Goal: Task Accomplishment & Management: Use online tool/utility

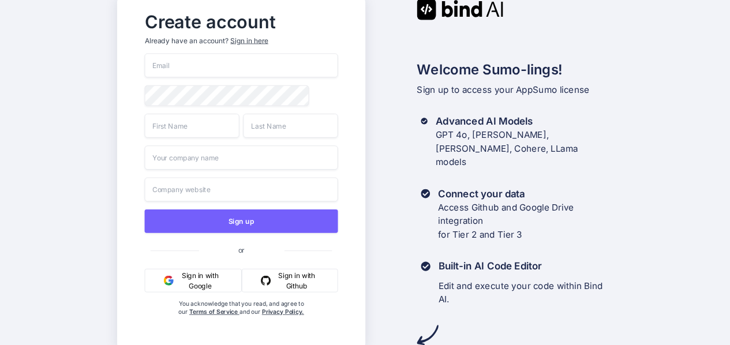
click at [180, 68] on input "email" at bounding box center [240, 65] width 193 height 24
type input "[PERSON_NAME][EMAIL_ADDRESS][DOMAIN_NAME]"
type input "Wondermom"
type input "LLC"
type input "Wondermom Wannabe LLC"
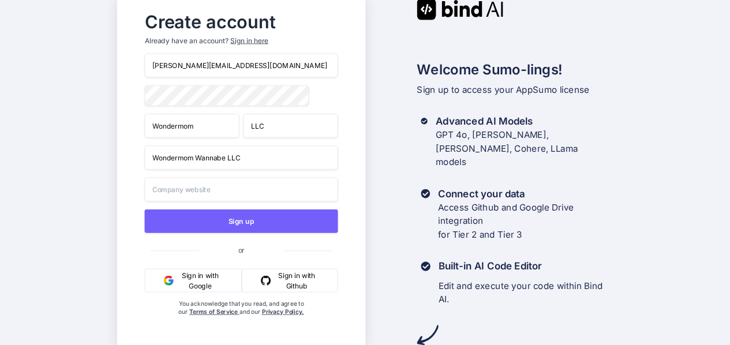
type input "Wondermom Wannabe LLC"
click at [182, 124] on input "Wondermom" at bounding box center [191, 125] width 95 height 24
type input "Corinne"
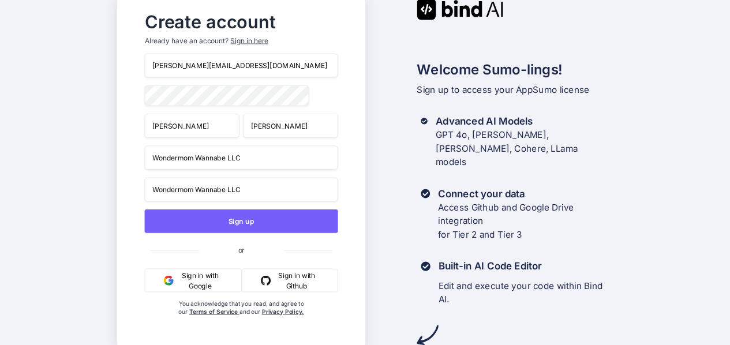
type input "Schmitt"
type input "Wondermom Wannabe LLC"
click at [207, 194] on input "Wondermom Wannabe LLC" at bounding box center [240, 189] width 193 height 24
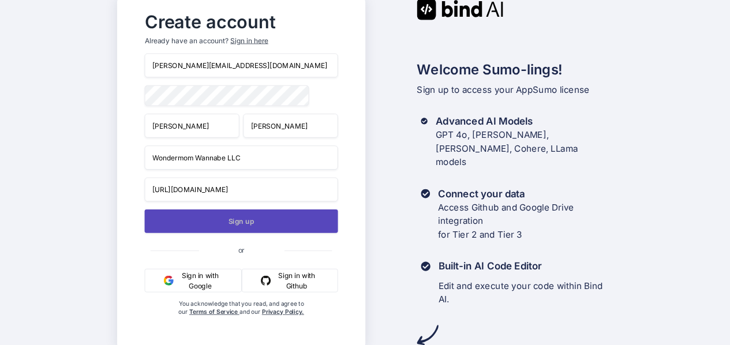
type input "https://wondermomwannabe.com"
click at [218, 224] on button "Sign up" at bounding box center [240, 221] width 193 height 24
click at [231, 232] on button "Sign up" at bounding box center [240, 221] width 193 height 24
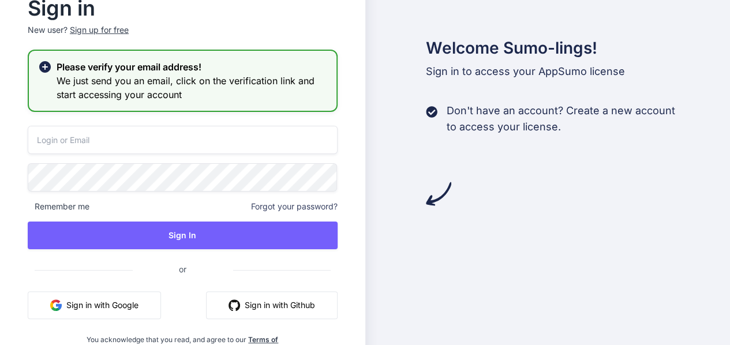
type input "[PERSON_NAME][EMAIL_ADDRESS][DOMAIN_NAME]"
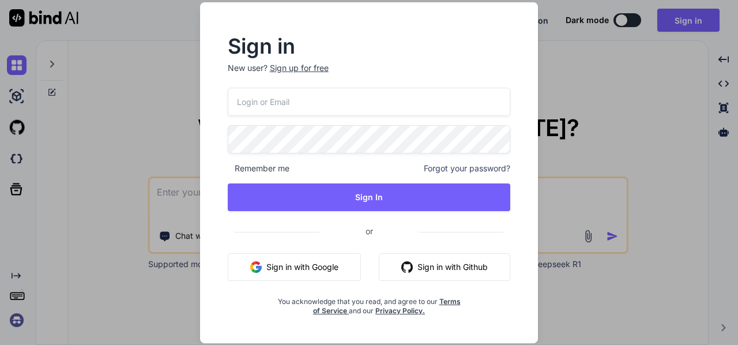
type textarea "x"
click at [313, 102] on input "email" at bounding box center [369, 102] width 283 height 28
type input "[PERSON_NAME][EMAIL_ADDRESS][DOMAIN_NAME]"
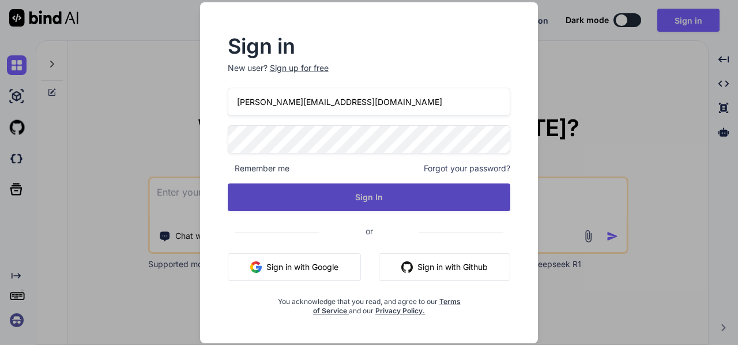
click at [345, 197] on button "Sign In" at bounding box center [369, 197] width 283 height 28
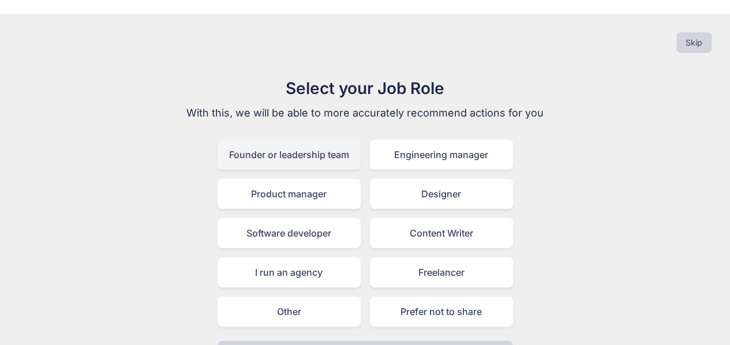
click at [284, 142] on div "Founder or leadership team" at bounding box center [288, 155] width 143 height 30
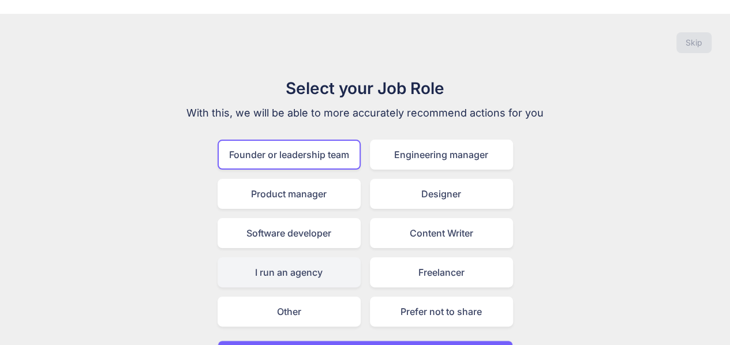
scroll to position [18, 0]
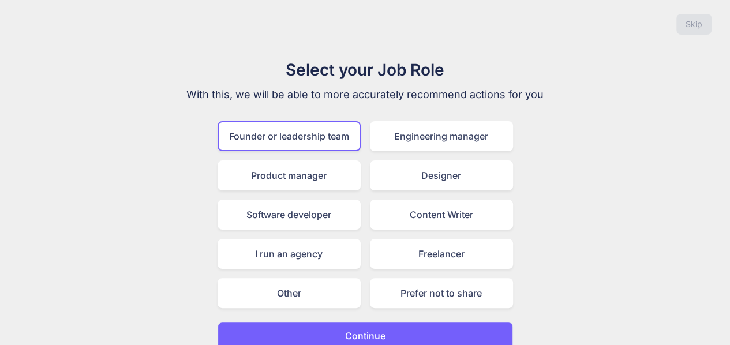
click at [348, 329] on p "Continue" at bounding box center [365, 336] width 40 height 14
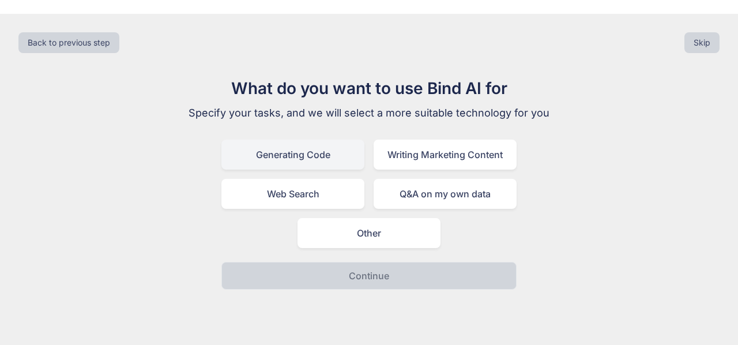
click at [333, 141] on div "Generating Code" at bounding box center [293, 155] width 143 height 30
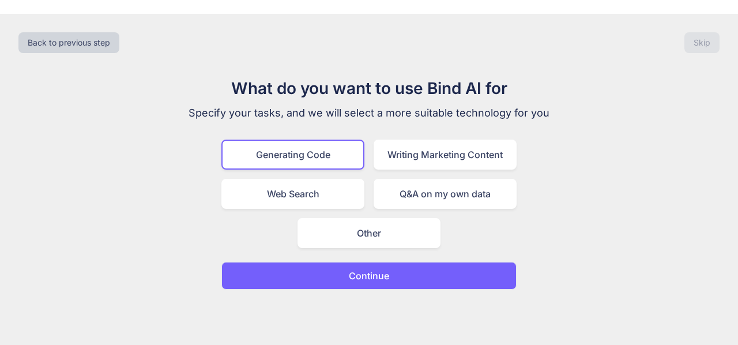
click at [346, 264] on button "Continue" at bounding box center [369, 276] width 295 height 28
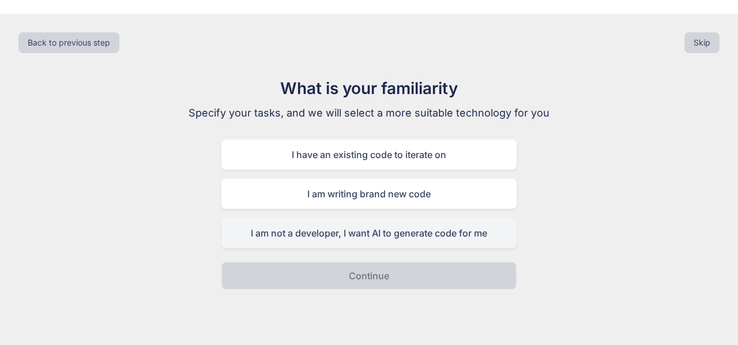
click at [320, 226] on div "I am not a developer, I want AI to generate code for me" at bounding box center [369, 233] width 295 height 30
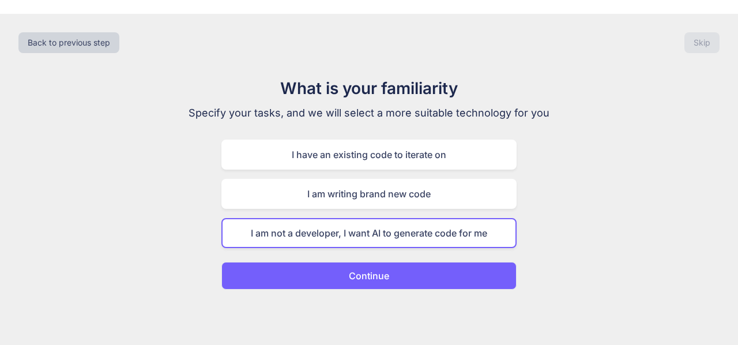
click at [343, 263] on button "Continue" at bounding box center [369, 276] width 295 height 28
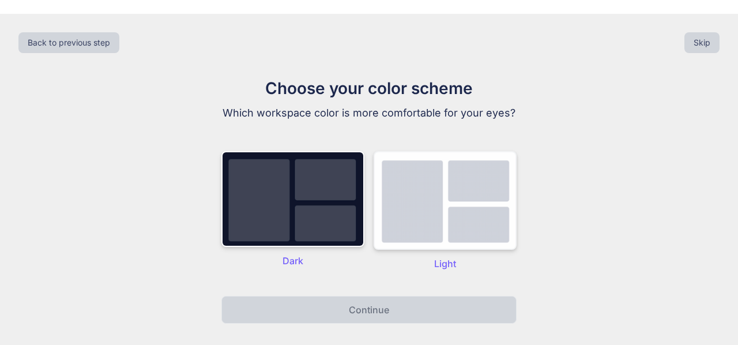
click at [446, 200] on img at bounding box center [445, 200] width 143 height 99
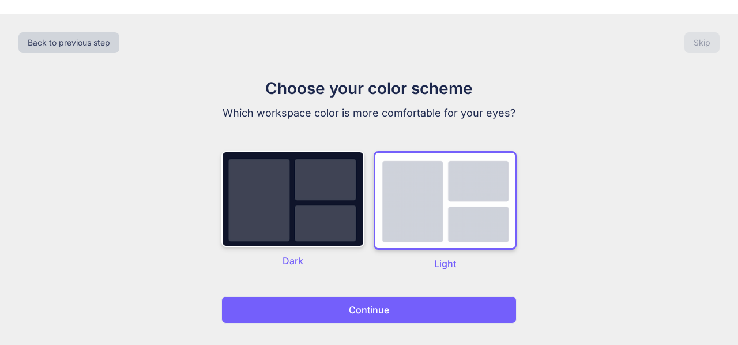
click at [375, 303] on button "Continue" at bounding box center [369, 310] width 295 height 28
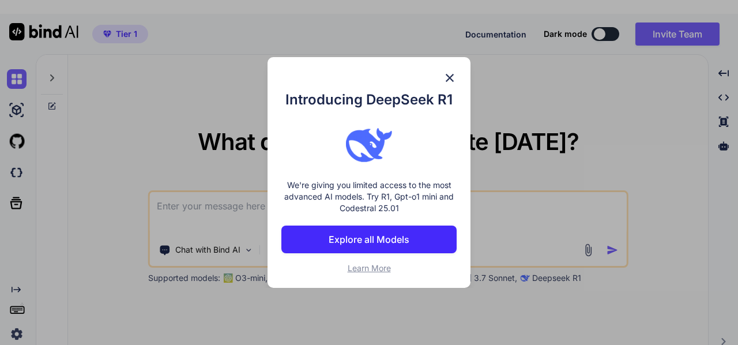
click at [366, 271] on span "Learn More" at bounding box center [369, 268] width 43 height 10
click at [455, 81] on img at bounding box center [450, 78] width 14 height 14
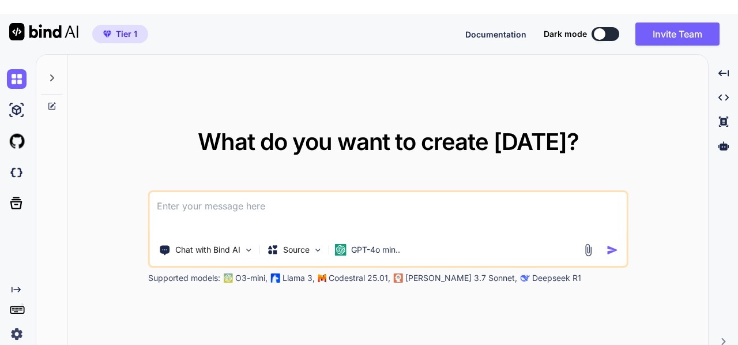
click at [185, 197] on textarea at bounding box center [388, 213] width 477 height 43
paste textarea "Build a simple web app with a clean UI. The app should let a user select a dinn…"
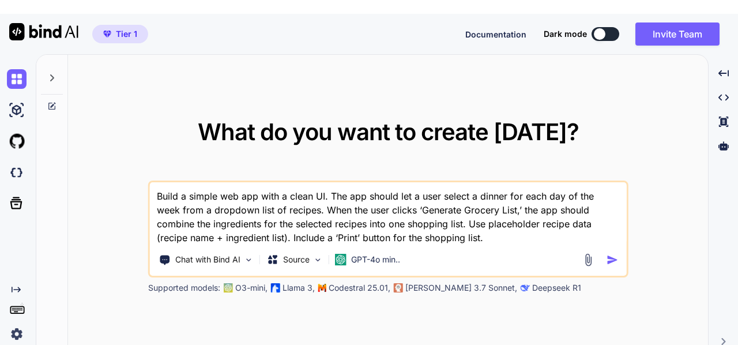
type textarea "Build a simple web app with a clean UI. The app should let a user select a dinn…"
click at [611, 254] on img "button" at bounding box center [612, 260] width 12 height 12
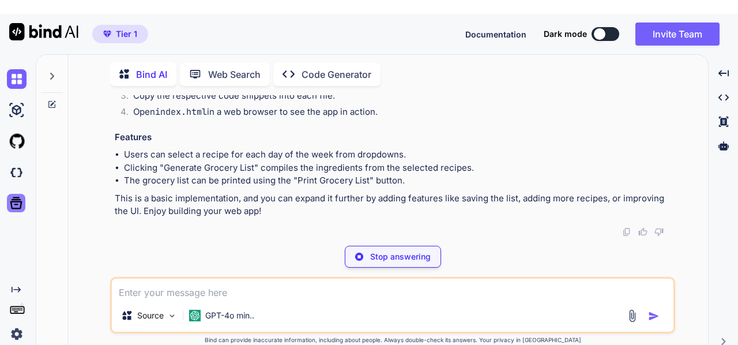
scroll to position [1477, 0]
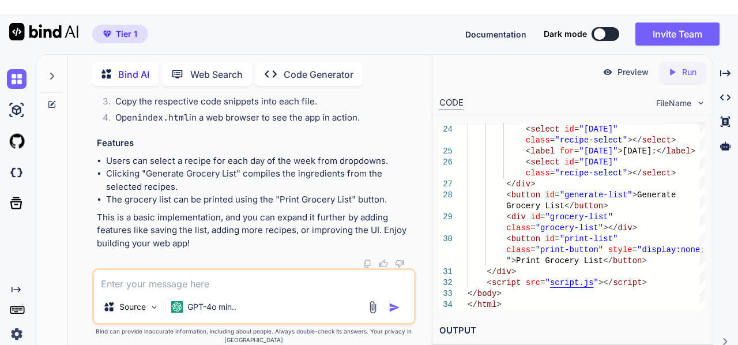
click at [677, 67] on icon "Created with Pixso." at bounding box center [674, 72] width 15 height 10
click at [622, 66] on p "Preview" at bounding box center [633, 72] width 31 height 12
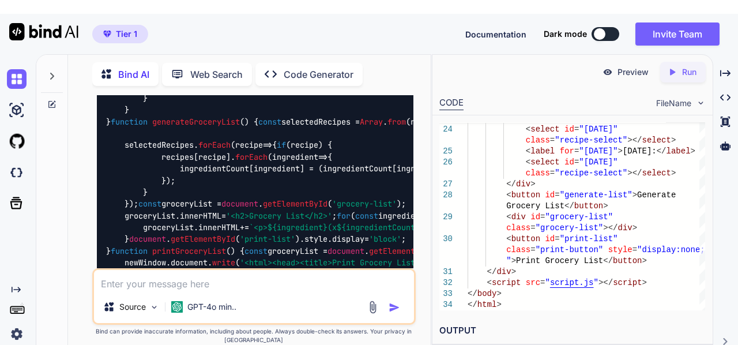
scroll to position [842, 0]
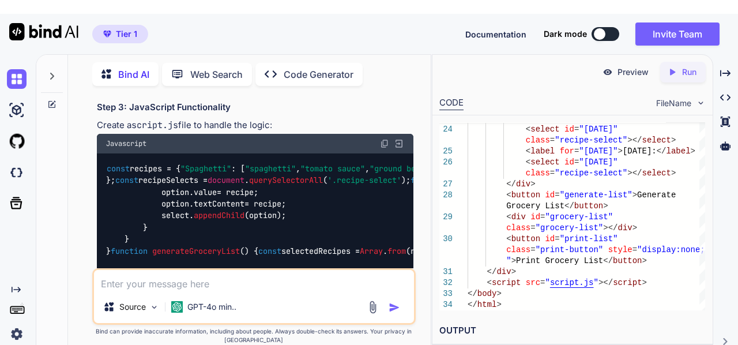
click at [48, 72] on icon at bounding box center [51, 76] width 9 height 9
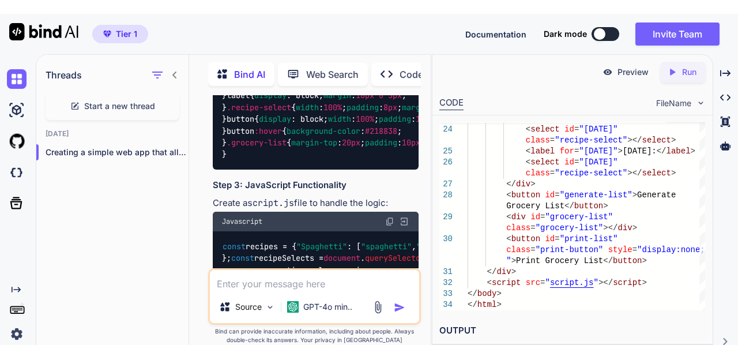
scroll to position [919, 0]
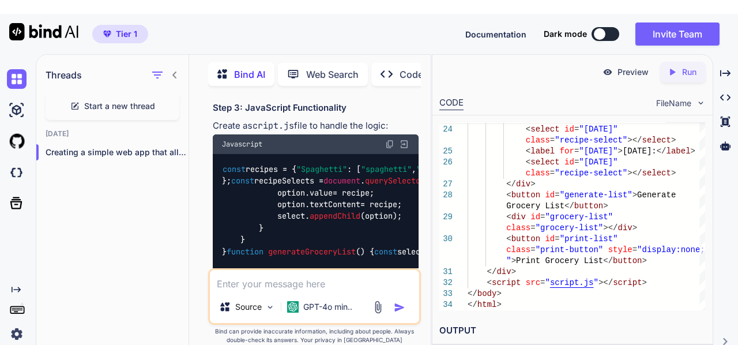
click at [104, 100] on span "Start a new thread" at bounding box center [119, 106] width 71 height 12
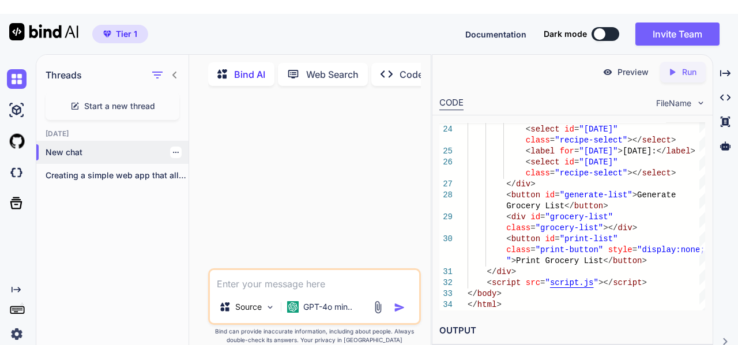
scroll to position [0, 0]
click at [96, 147] on p "New chat" at bounding box center [117, 153] width 143 height 12
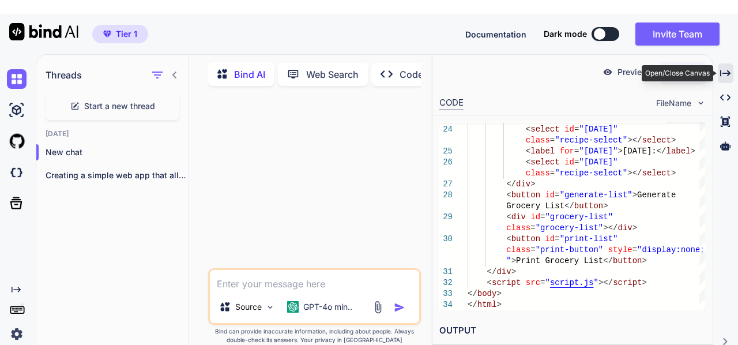
click at [725, 68] on icon "Created with Pixso." at bounding box center [725, 73] width 10 height 10
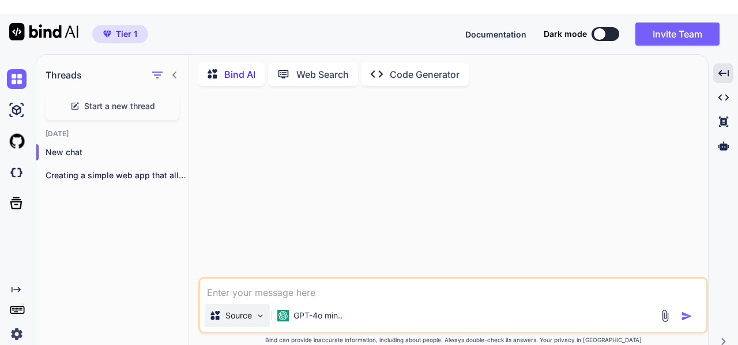
click at [262, 311] on img at bounding box center [261, 316] width 10 height 10
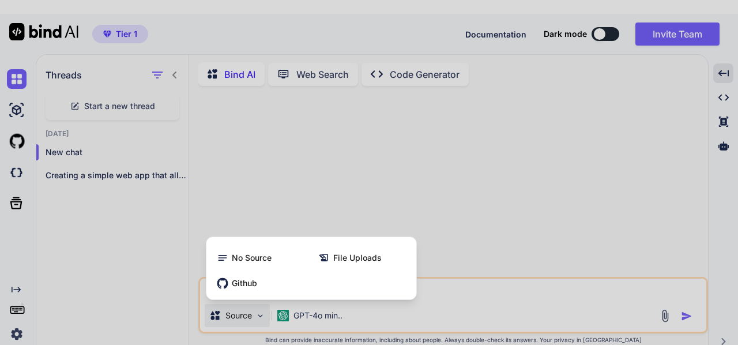
click at [262, 305] on div at bounding box center [369, 172] width 738 height 345
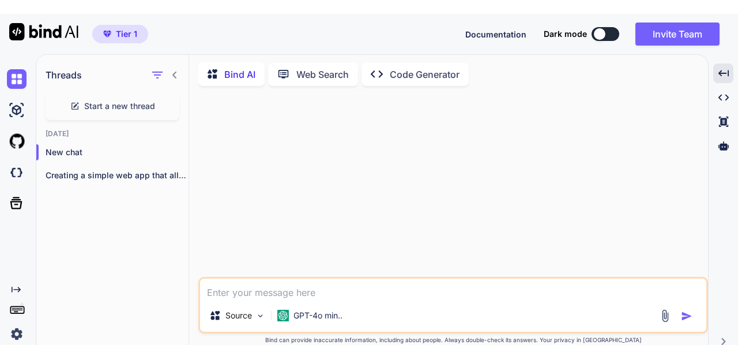
click at [222, 281] on textarea at bounding box center [453, 289] width 506 height 21
paste textarea "Build a clean, family-friendly meal planning web app. On the welcome screen, gi…"
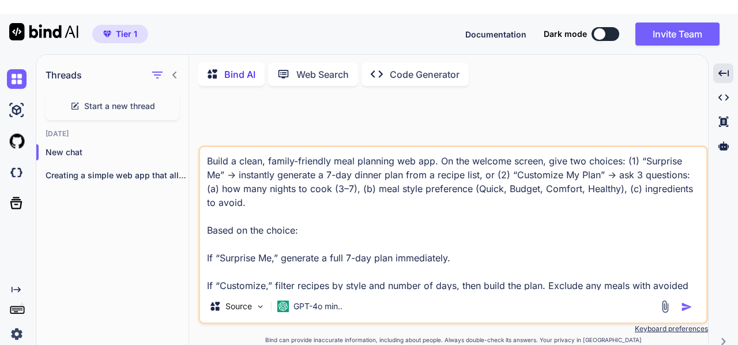
scroll to position [111, 0]
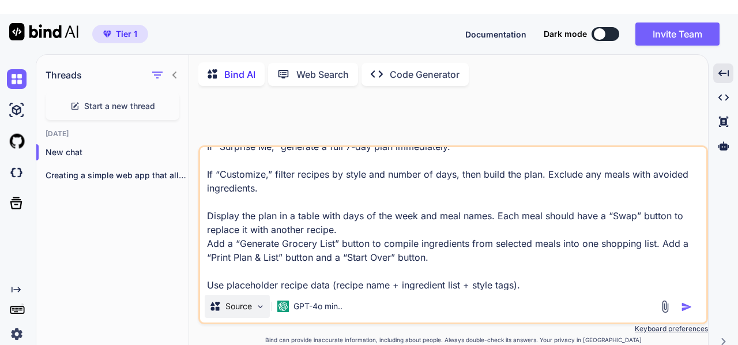
click at [261, 302] on img at bounding box center [261, 307] width 10 height 10
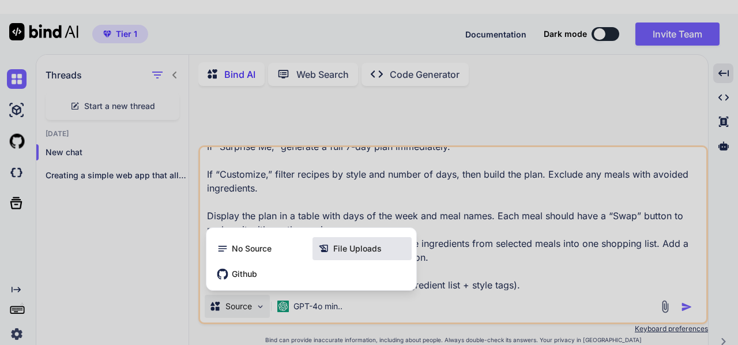
click at [352, 243] on span "File Uploads" at bounding box center [357, 249] width 48 height 12
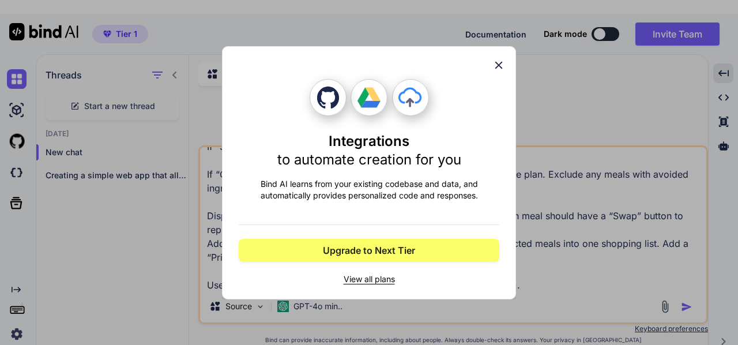
click at [500, 62] on icon at bounding box center [499, 65] width 13 height 13
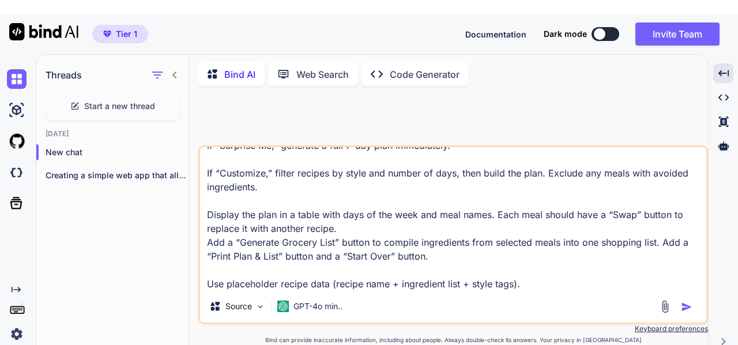
scroll to position [113, 0]
click at [529, 266] on textarea "Build a clean, family-friendly meal planning web app. On the welcome screen, gi…" at bounding box center [453, 218] width 506 height 143
click at [259, 302] on img at bounding box center [261, 307] width 10 height 10
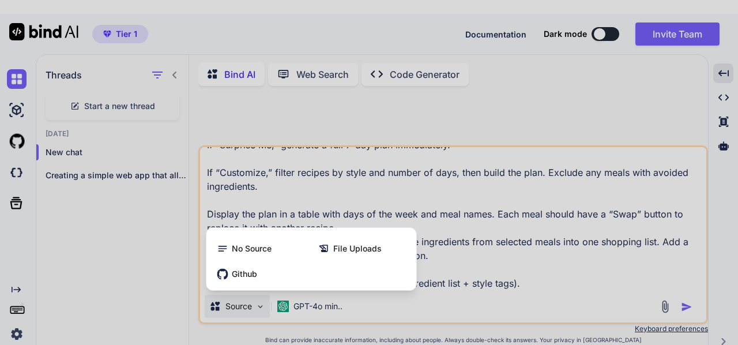
click at [259, 295] on div at bounding box center [369, 172] width 738 height 345
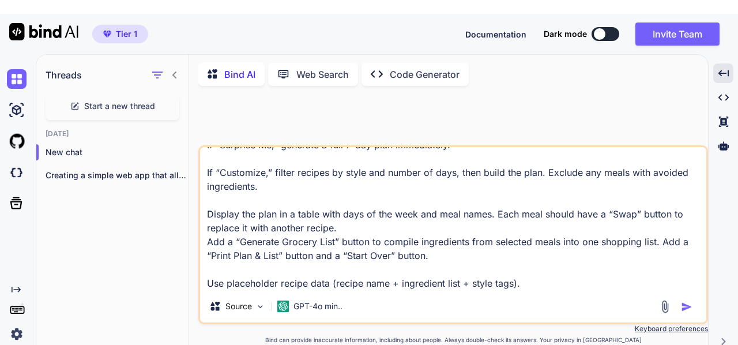
click at [532, 271] on textarea "Build a clean, family-friendly meal planning web app. On the welcome screen, gi…" at bounding box center [453, 218] width 506 height 143
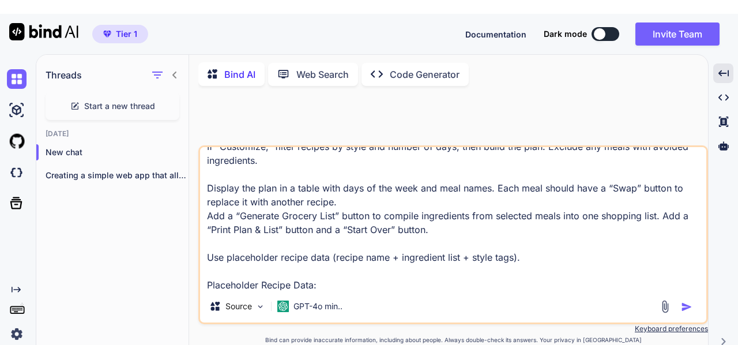
paste textarea "[ { "name": "Sheet Pan Chicken & Veggies", "ingredients": ["chicken breasts", "…"
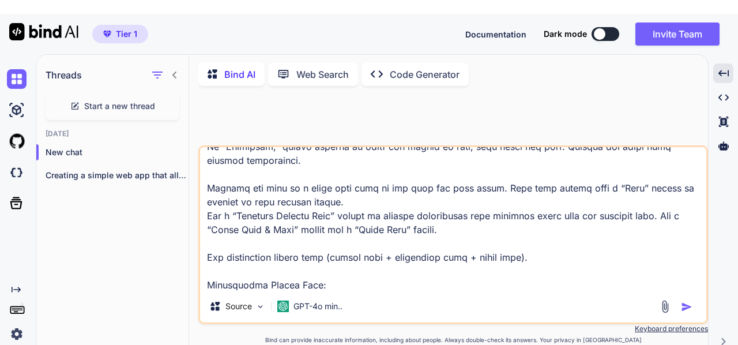
scroll to position [527, 0]
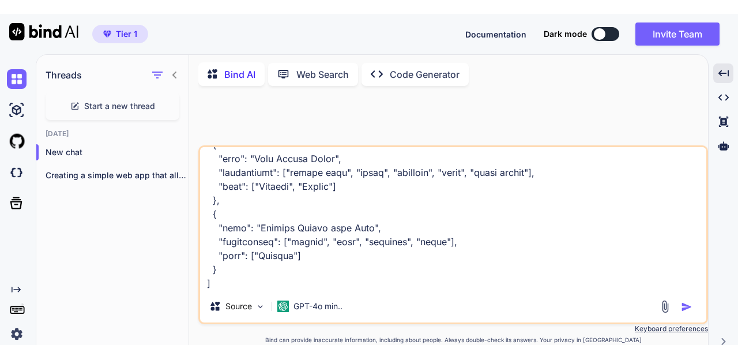
type textarea "Build a clean, family-friendly meal planning web app. On the welcome screen, gi…"
click at [689, 301] on img "button" at bounding box center [687, 307] width 12 height 12
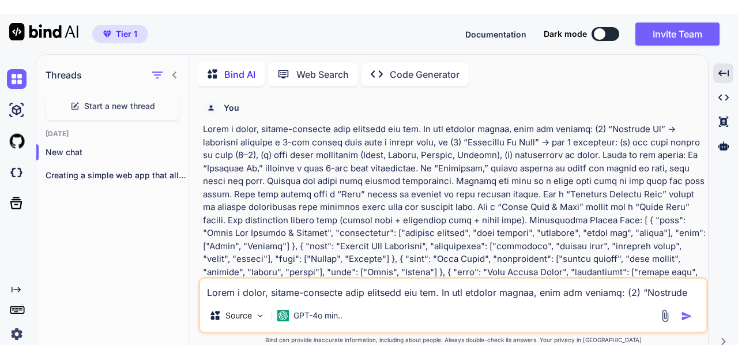
scroll to position [4, 0]
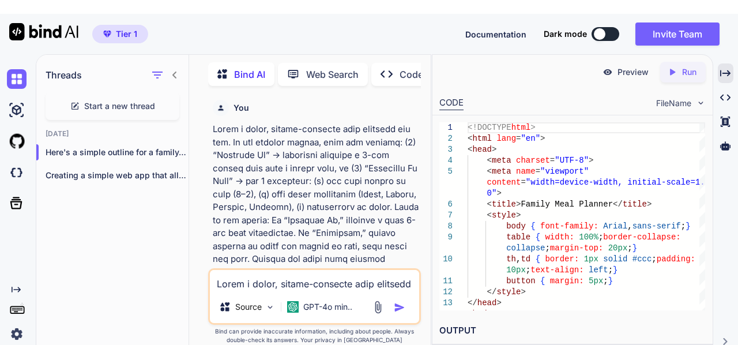
click at [618, 66] on p "Preview" at bounding box center [633, 72] width 31 height 12
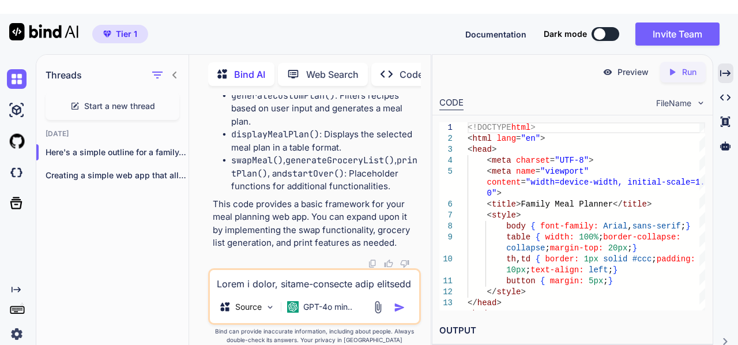
scroll to position [3056, 0]
click at [678, 65] on div "Created with Pixso. Run" at bounding box center [683, 72] width 46 height 21
click at [628, 66] on p "Preview" at bounding box center [633, 72] width 31 height 12
click at [682, 66] on p "Run" at bounding box center [689, 72] width 14 height 12
click at [626, 66] on p "Preview" at bounding box center [633, 72] width 31 height 12
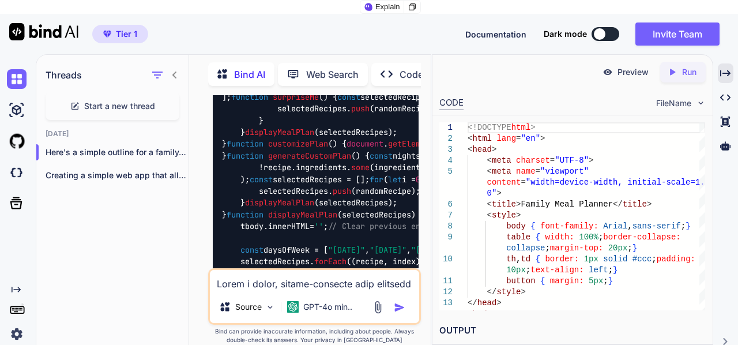
scroll to position [2133, 0]
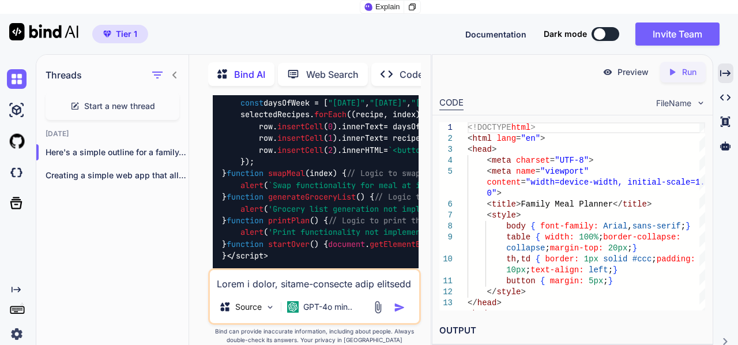
click at [242, 274] on textarea at bounding box center [314, 280] width 209 height 21
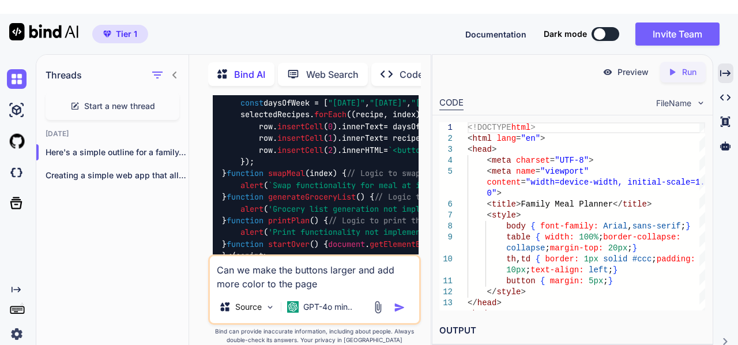
type textarea "Can we make the buttons larger and add more color to the page?"
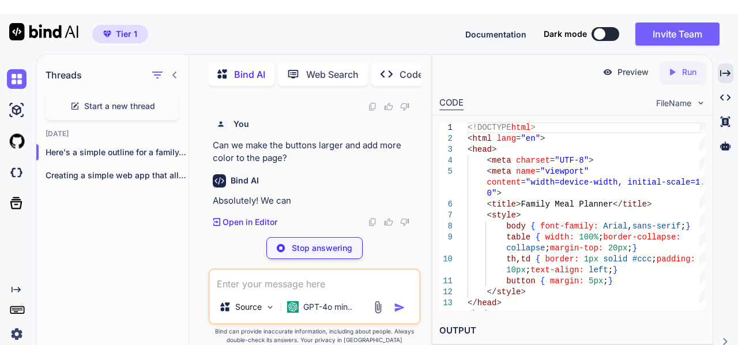
scroll to position [3191, 0]
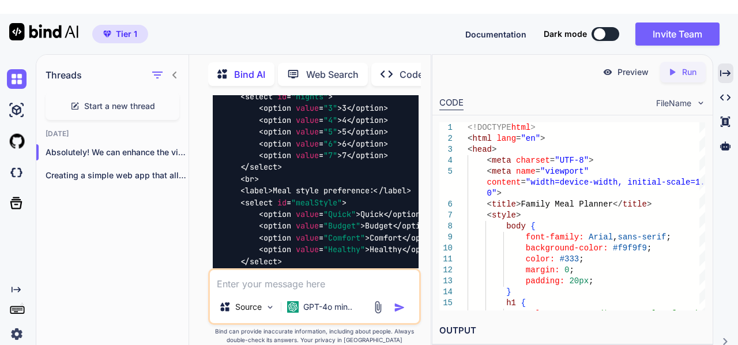
click at [617, 62] on div "Preview" at bounding box center [626, 72] width 65 height 21
click at [684, 66] on p "Run" at bounding box center [689, 72] width 14 height 12
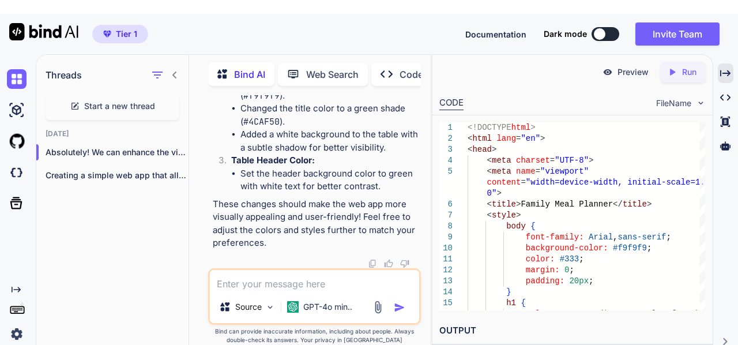
scroll to position [5727, 0]
click at [621, 66] on p "Preview" at bounding box center [633, 72] width 31 height 12
click at [633, 66] on p "Preview" at bounding box center [633, 72] width 31 height 12
click at [260, 271] on textarea at bounding box center [314, 280] width 209 height 21
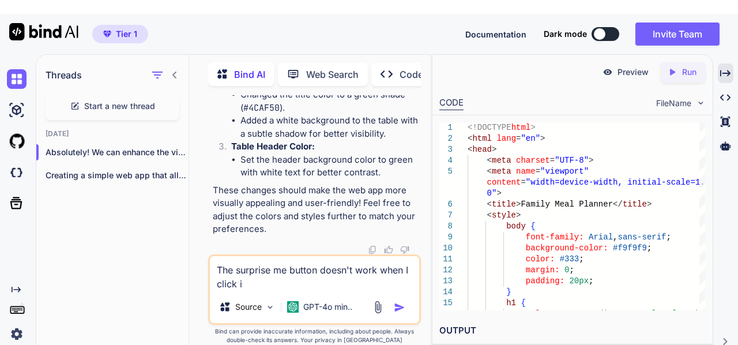
type textarea "The surprise me button doesn't work when I click it"
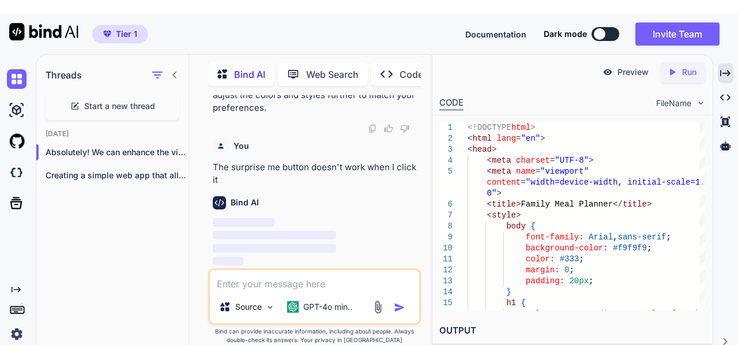
scroll to position [5862, 0]
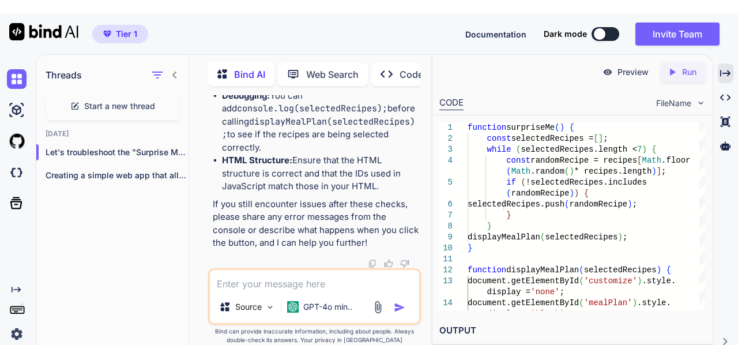
click at [675, 63] on div "Created with Pixso. Run" at bounding box center [683, 72] width 46 height 21
click at [673, 67] on icon "Created with Pixso." at bounding box center [672, 72] width 10 height 10
click at [622, 66] on p "Preview" at bounding box center [633, 72] width 31 height 12
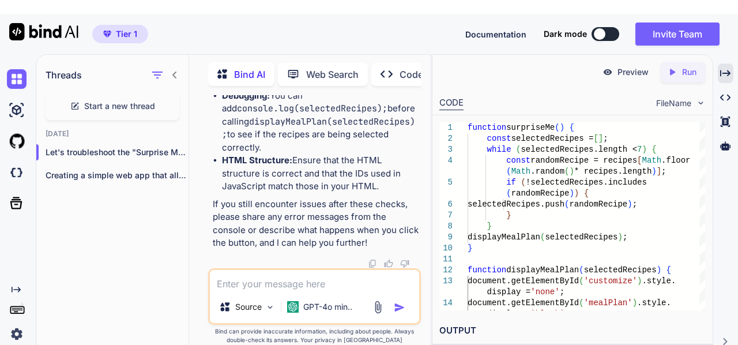
click at [681, 67] on icon "Created with Pixso." at bounding box center [674, 72] width 15 height 10
click at [621, 66] on p "Preview" at bounding box center [633, 72] width 31 height 12
click at [609, 67] on img at bounding box center [608, 72] width 10 height 10
click at [632, 74] on div "Preview Created with Pixso. Run" at bounding box center [573, 72] width 280 height 35
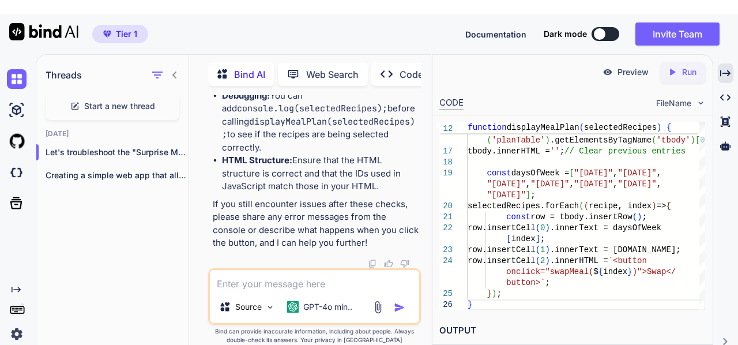
click at [501, 323] on h2 "OUTPUT" at bounding box center [573, 330] width 280 height 27
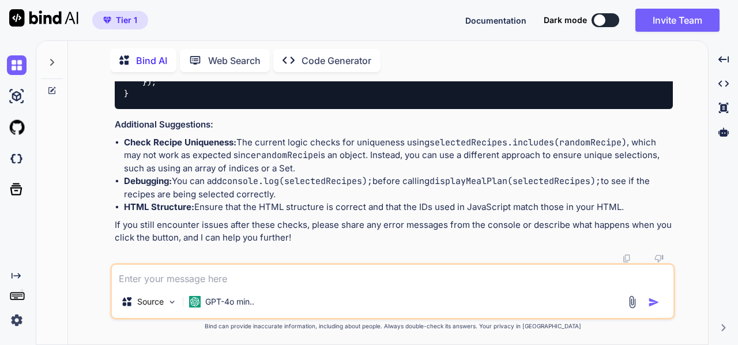
scroll to position [5148, 0]
click at [724, 59] on icon at bounding box center [723, 59] width 10 height 6
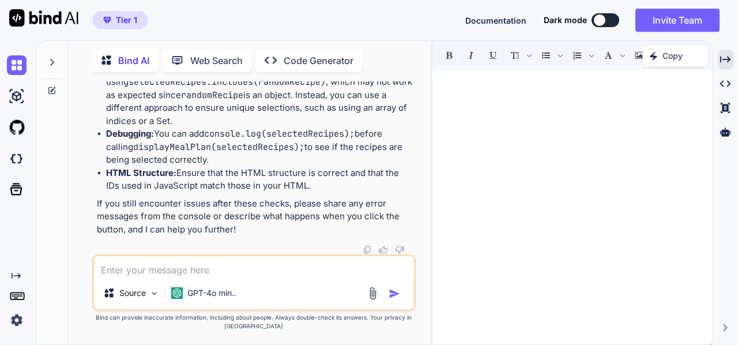
scroll to position [6075, 0]
click at [588, 124] on div at bounding box center [573, 210] width 280 height 269
click at [726, 80] on icon "Created with Pixso." at bounding box center [725, 83] width 10 height 10
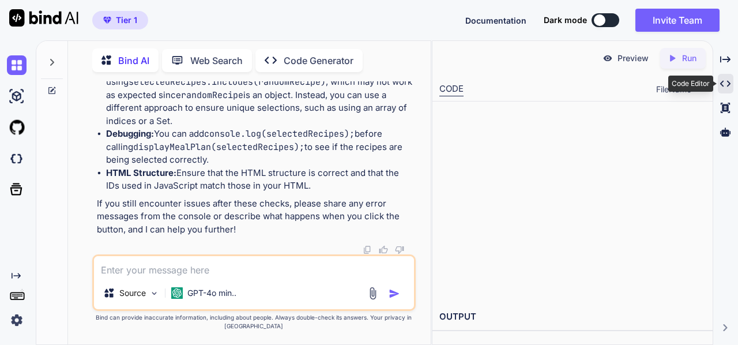
type textarea "x"
type textarea "row.insertCell(1).innerText = recipe.name; row.insertCell(2).innerHTML = `<butt…"
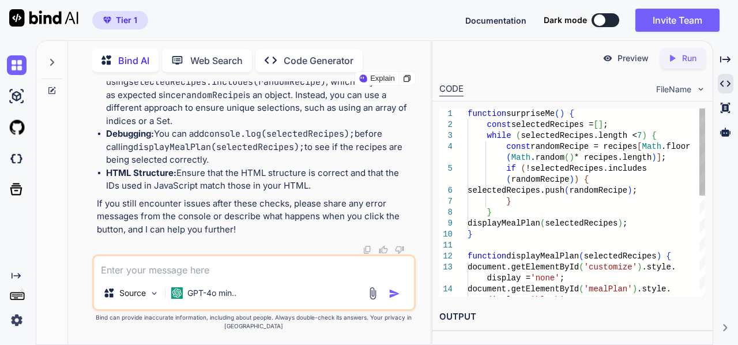
type textarea "x"
click at [683, 58] on p "Run" at bounding box center [689, 58] width 14 height 12
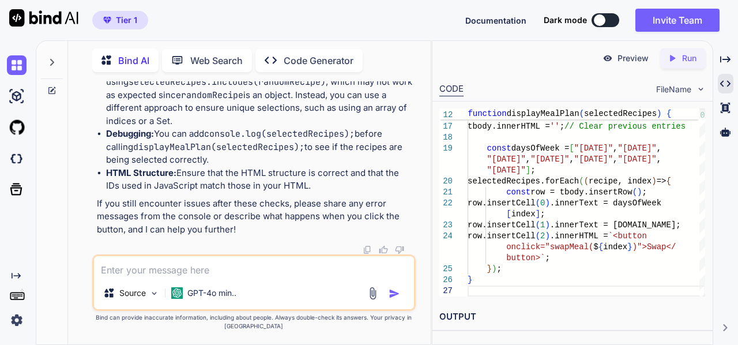
click at [157, 271] on textarea at bounding box center [254, 266] width 321 height 21
type textarea "I'm not able to preview"
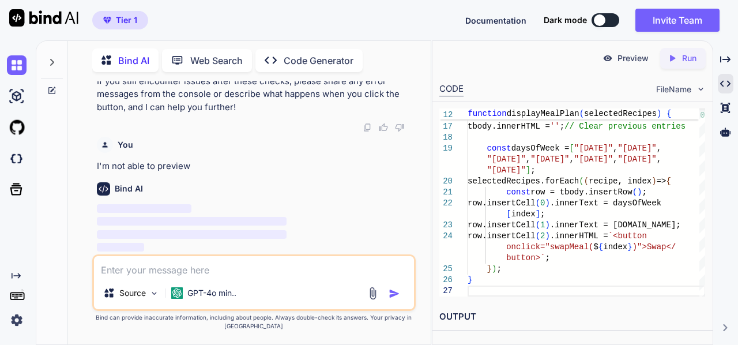
scroll to position [6197, 0]
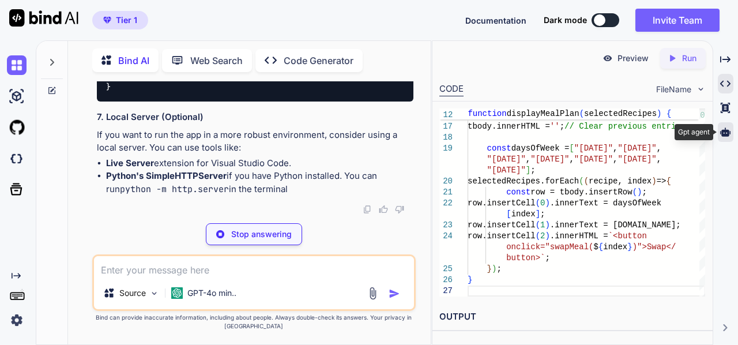
click at [727, 132] on icon at bounding box center [725, 131] width 10 height 9
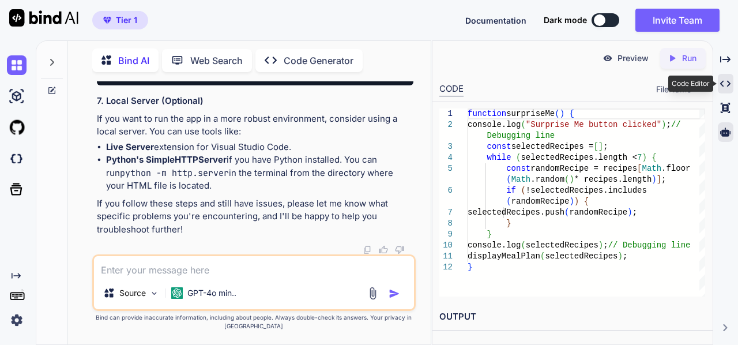
click at [725, 83] on icon "Created with Pixso." at bounding box center [725, 83] width 10 height 10
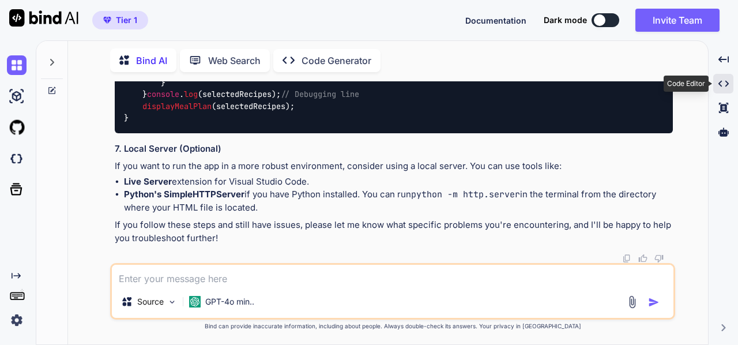
click at [725, 83] on icon "Created with Pixso." at bounding box center [724, 83] width 10 height 10
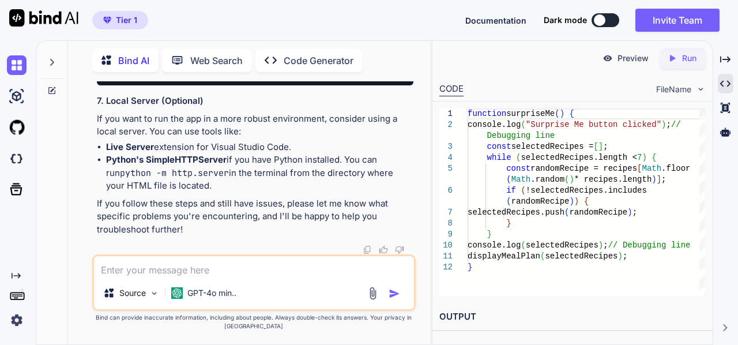
click at [625, 58] on p "Preview" at bounding box center [633, 58] width 31 height 12
click at [689, 87] on span "FileName" at bounding box center [673, 90] width 35 height 12
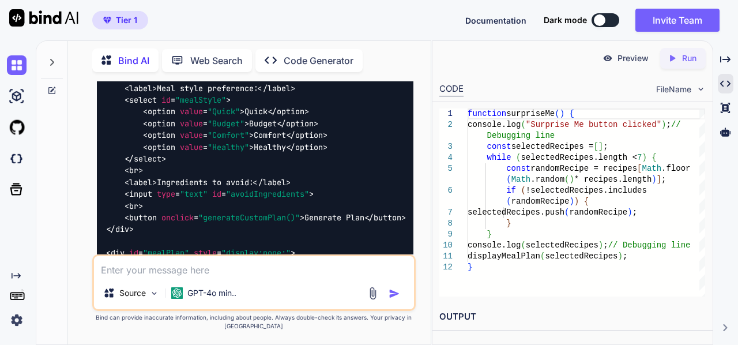
scroll to position [2909, 0]
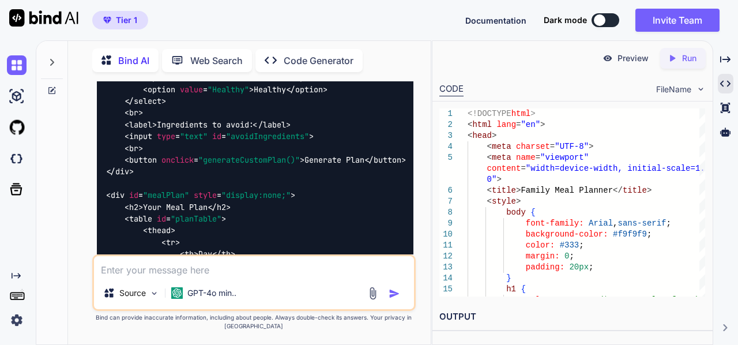
click at [677, 58] on icon "Created with Pixso." at bounding box center [672, 58] width 10 height 10
click at [623, 58] on p "Preview" at bounding box center [633, 58] width 31 height 12
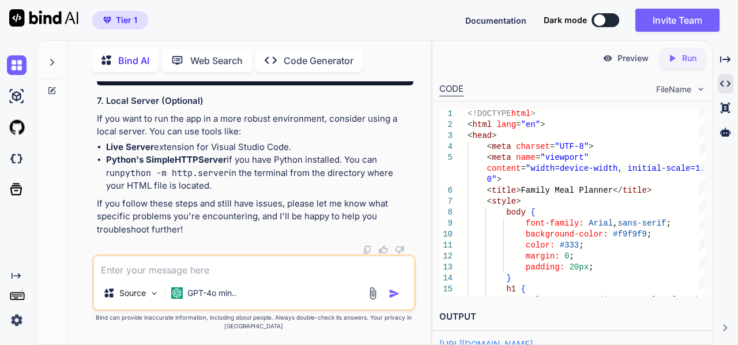
scroll to position [6997, 0]
click at [18, 295] on rect at bounding box center [18, 295] width 1 height 1
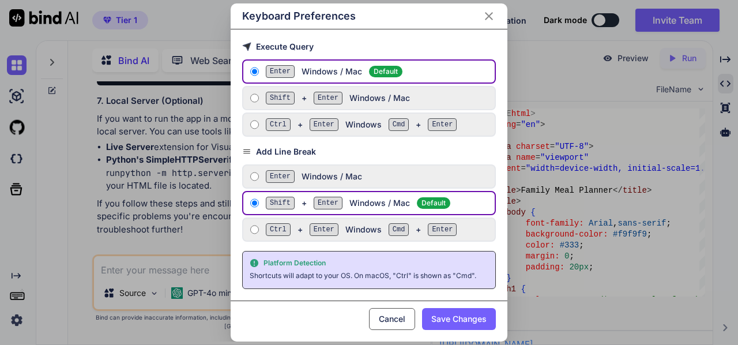
click at [18, 295] on div "Keyboard Preferences Execute Query Enter Windows / Mac Default Shift + Enter Wi…" at bounding box center [369, 172] width 738 height 345
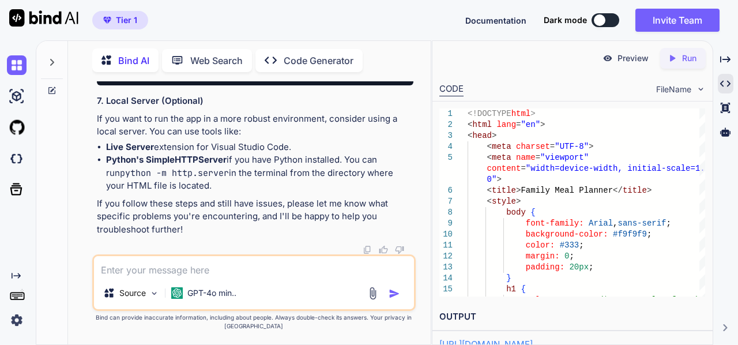
click at [18, 275] on icon "Created with Pixso." at bounding box center [16, 275] width 9 height 9
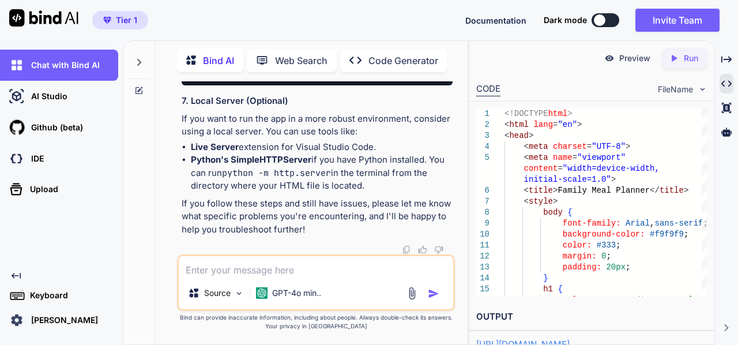
click at [17, 273] on icon "Created with Pixso." at bounding box center [16, 275] width 9 height 9
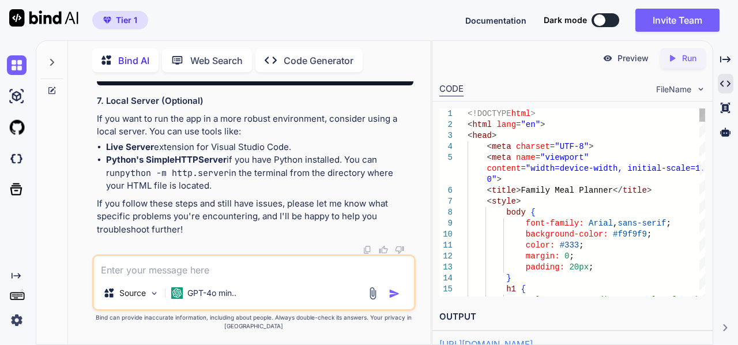
scroll to position [6997, 0]
click at [137, 269] on textarea at bounding box center [254, 266] width 321 height 21
type textarea "W"
type textarea "I"
click at [140, 272] on textarea at bounding box center [254, 266] width 321 height 21
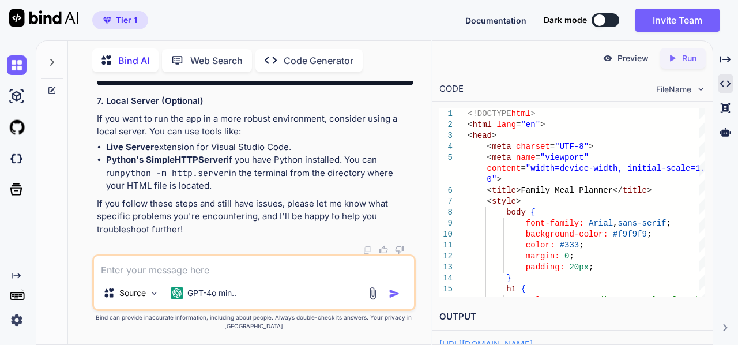
paste textarea "Keep the existing meal planner functionality exactly as it is (Surprise Me opti…"
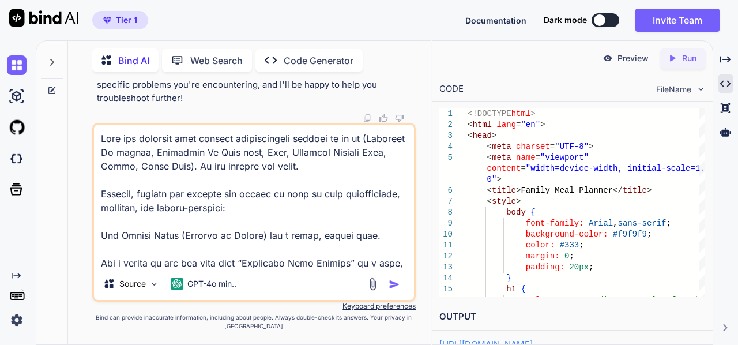
scroll to position [389, 0]
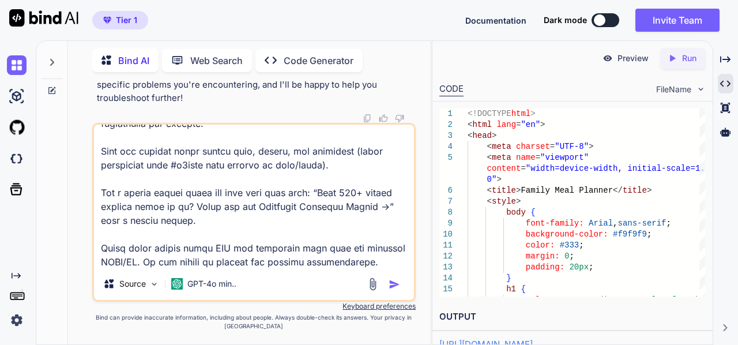
type textarea "Keep the existing meal planner functionality exactly as it is (Surprise Me opti…"
click at [396, 285] on img "button" at bounding box center [395, 285] width 12 height 12
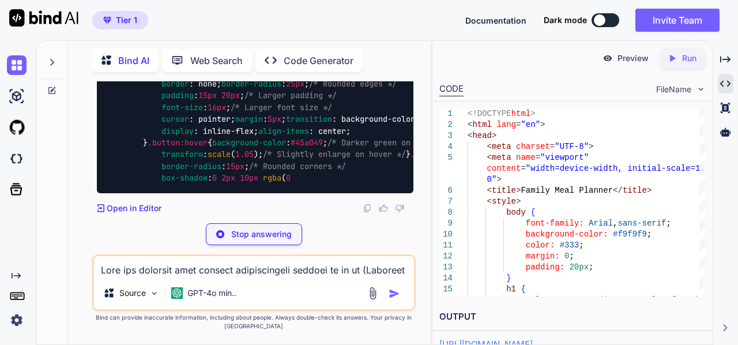
scroll to position [7542, 0]
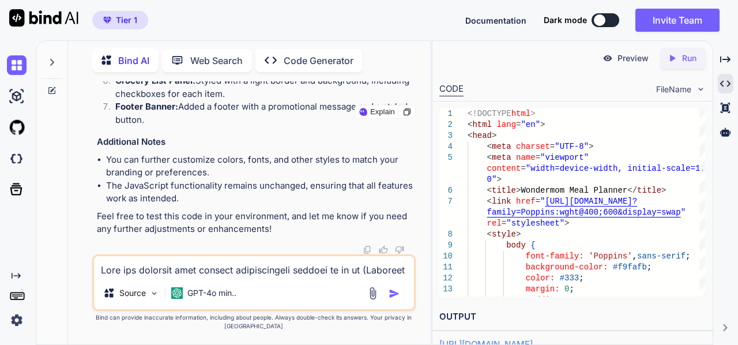
click at [631, 57] on p "Preview" at bounding box center [633, 58] width 31 height 12
click at [682, 54] on p "Run" at bounding box center [689, 58] width 14 height 12
click at [637, 61] on p "Preview" at bounding box center [633, 58] width 31 height 12
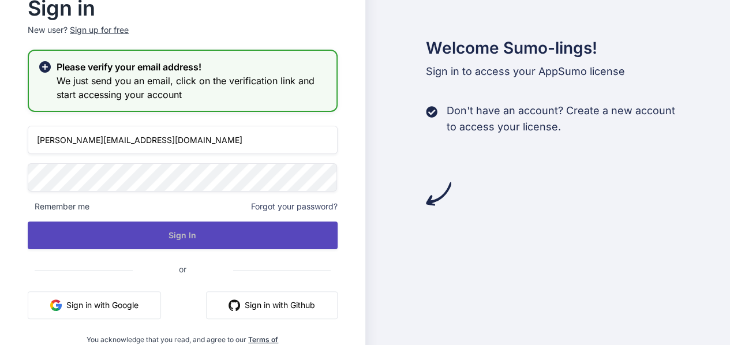
click at [186, 237] on button "Sign In" at bounding box center [183, 236] width 310 height 28
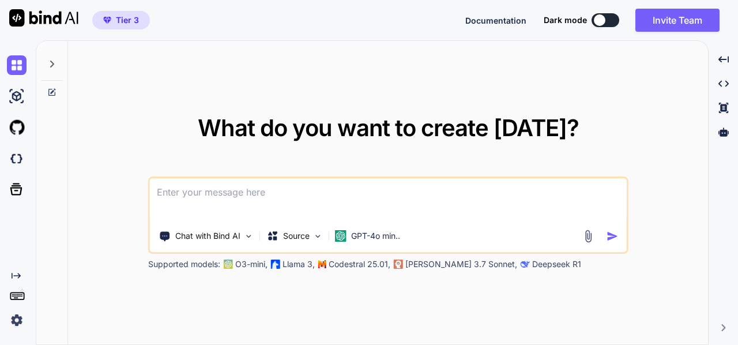
click at [55, 91] on icon at bounding box center [51, 92] width 9 height 9
click at [52, 59] on icon at bounding box center [51, 63] width 9 height 9
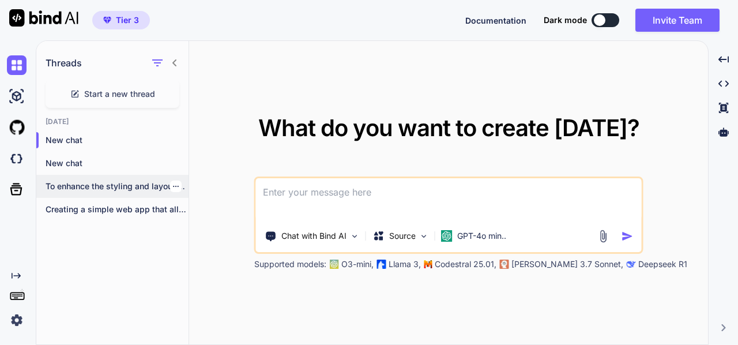
click at [87, 183] on p "To enhance the styling and layout of..." at bounding box center [117, 187] width 143 height 12
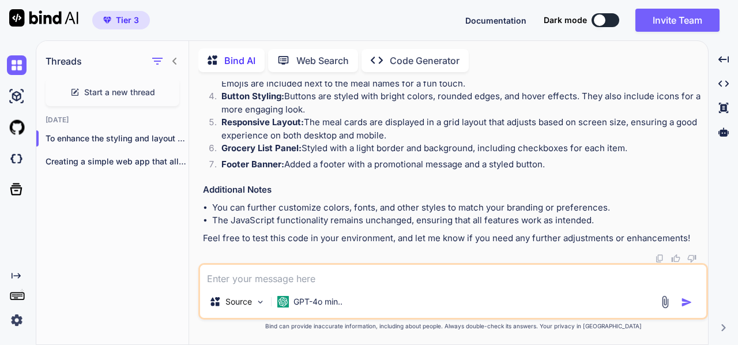
scroll to position [9801, 0]
click at [239, 307] on p "Source" at bounding box center [239, 302] width 27 height 12
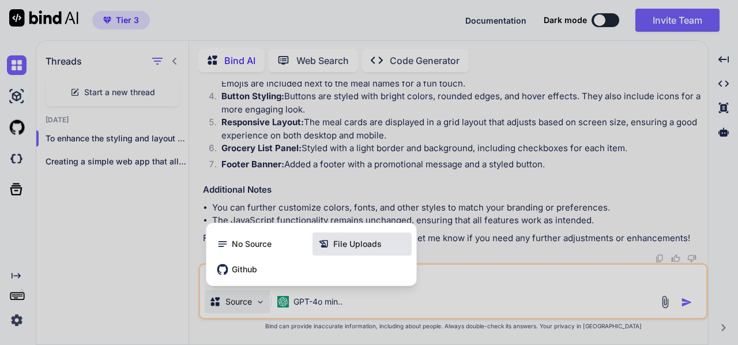
click at [336, 240] on span "File Uploads" at bounding box center [357, 244] width 48 height 12
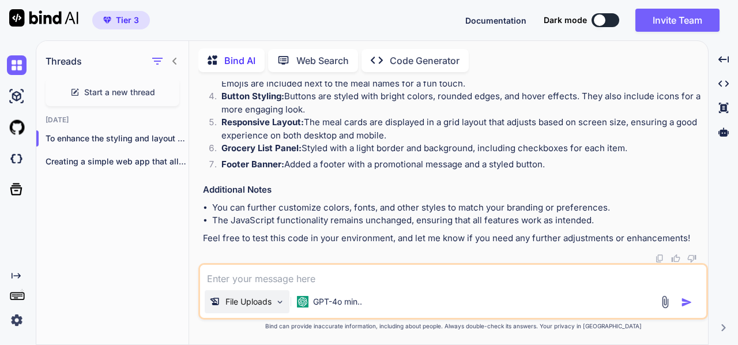
click at [280, 302] on img at bounding box center [280, 302] width 10 height 10
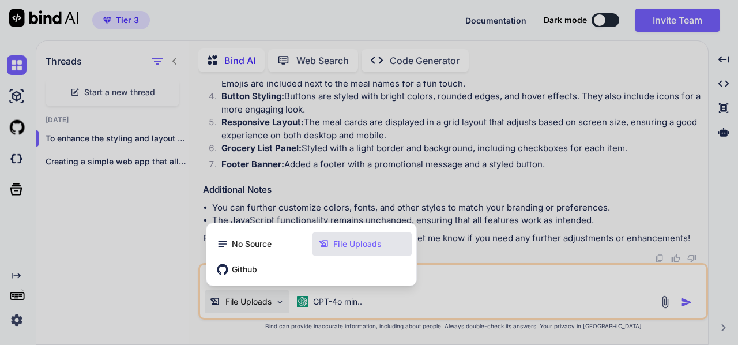
click at [348, 246] on span "File Uploads" at bounding box center [357, 244] width 48 height 12
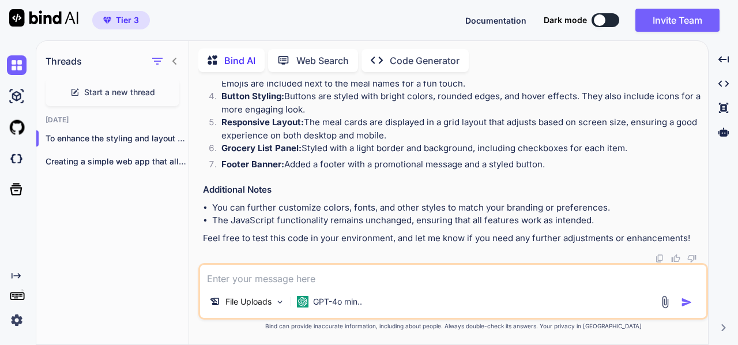
click at [665, 302] on img at bounding box center [665, 301] width 13 height 13
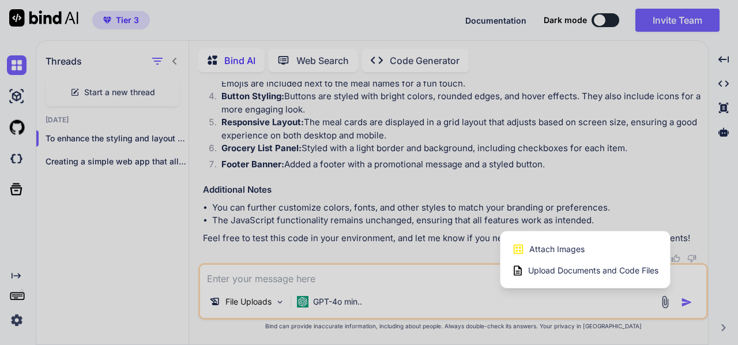
click at [590, 268] on span "Upload Documents and Code Files" at bounding box center [593, 271] width 130 height 12
type textarea "x"
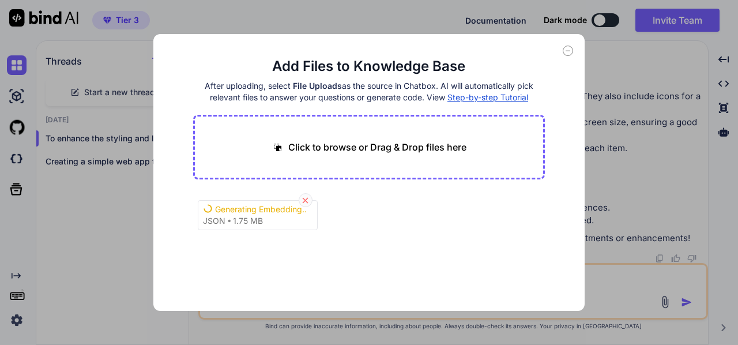
click at [304, 198] on icon at bounding box center [306, 201] width 10 height 10
click at [305, 200] on icon at bounding box center [306, 201] width 10 height 10
click at [527, 275] on button "Finish" at bounding box center [525, 276] width 40 height 23
click at [569, 54] on icon at bounding box center [568, 51] width 10 height 10
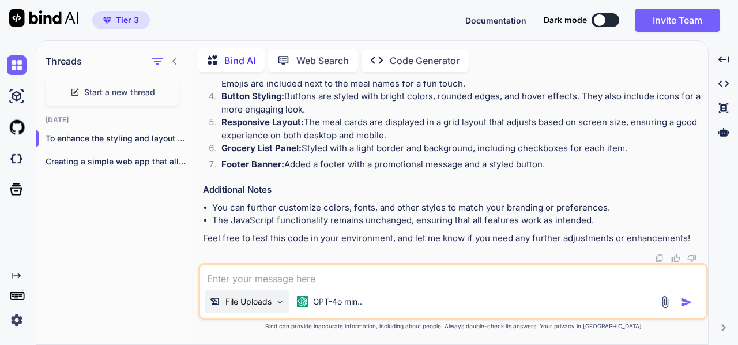
click at [249, 302] on p "File Uploads" at bounding box center [249, 302] width 46 height 12
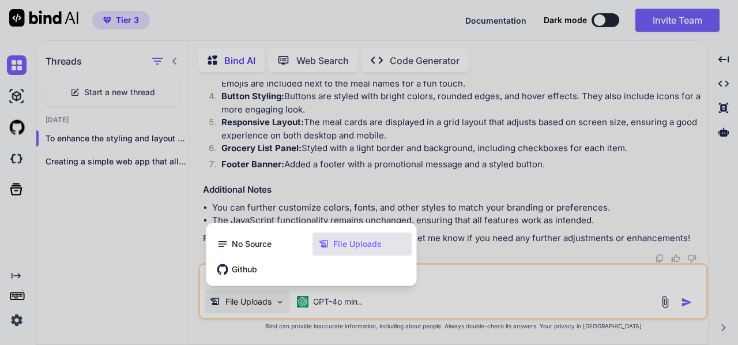
click at [249, 302] on div at bounding box center [369, 172] width 738 height 345
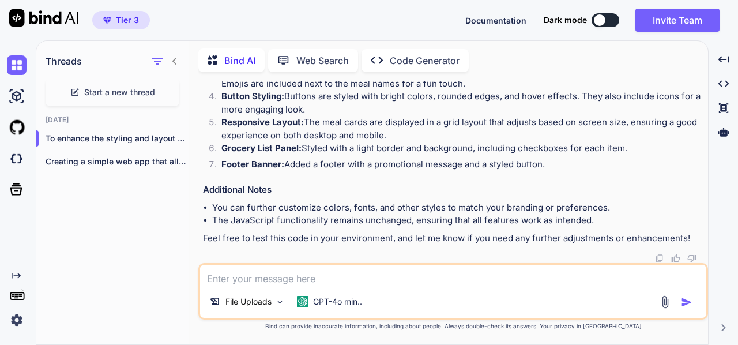
click at [241, 277] on textarea at bounding box center [453, 275] width 506 height 21
type textarea "Please use the uploaded json file to replace the placeholder recipes."
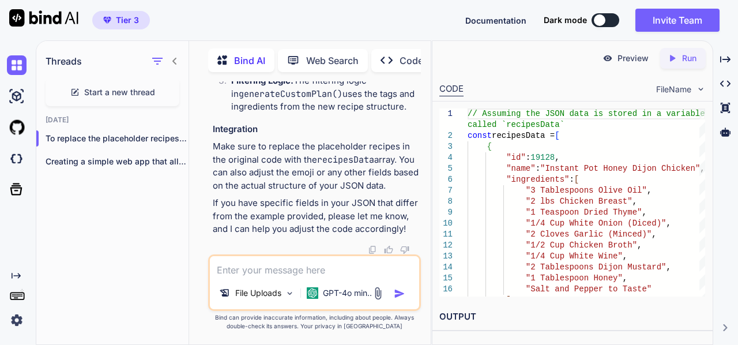
scroll to position [12195, 0]
click at [680, 59] on icon "Created with Pixso." at bounding box center [674, 58] width 15 height 10
click at [638, 57] on p "Preview" at bounding box center [633, 58] width 31 height 12
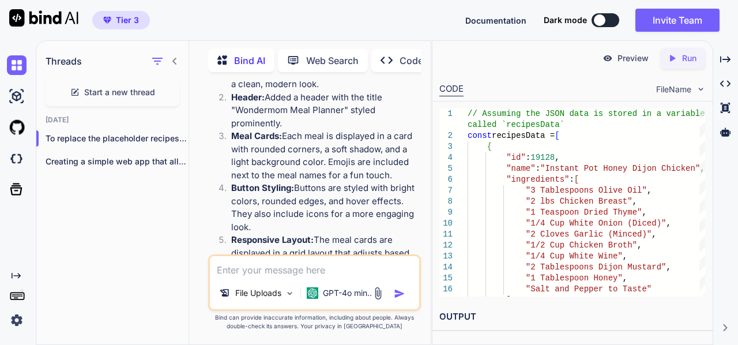
scroll to position [8602, 0]
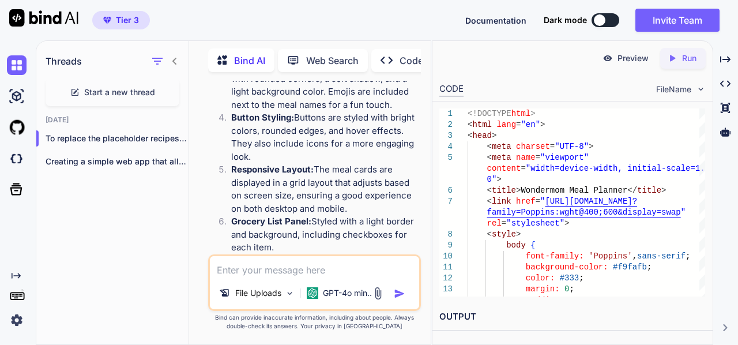
click at [626, 58] on p "Preview" at bounding box center [633, 58] width 31 height 12
click at [689, 58] on p "Run" at bounding box center [689, 58] width 14 height 12
click at [626, 57] on p "Preview" at bounding box center [633, 58] width 31 height 12
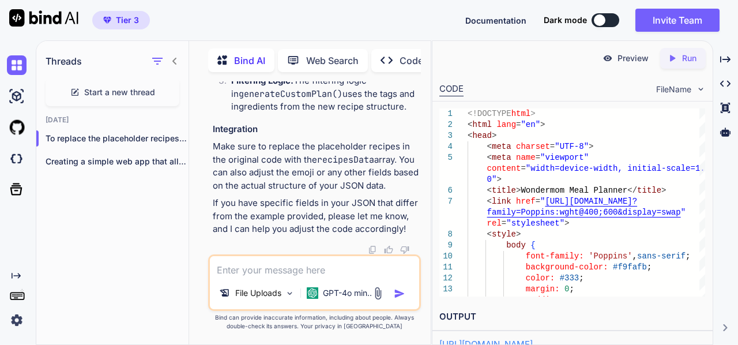
scroll to position [13274, 0]
click at [232, 273] on textarea at bounding box center [314, 266] width 209 height 21
type textarea "Can you please update the code?"
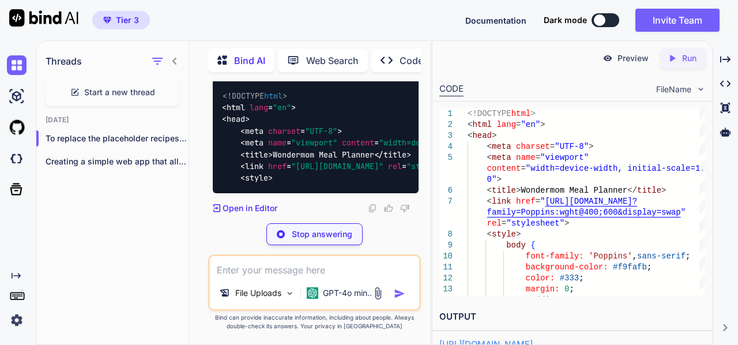
scroll to position [13569, 0]
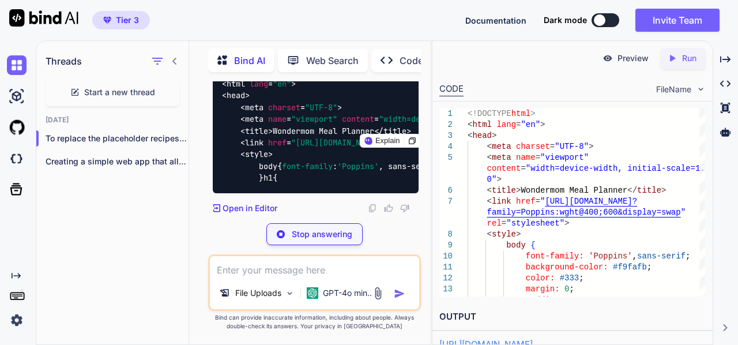
click at [404, 52] on img at bounding box center [404, 47] width 10 height 10
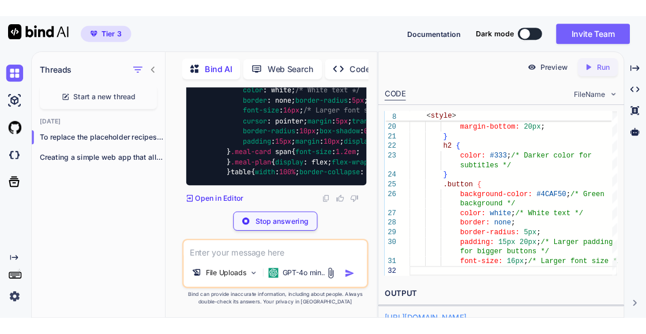
scroll to position [13544, 0]
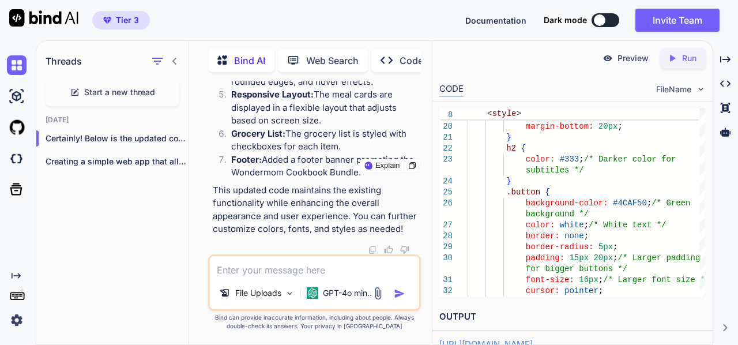
click at [681, 59] on icon "Created with Pixso." at bounding box center [674, 58] width 15 height 10
click at [633, 59] on p "Preview" at bounding box center [633, 58] width 31 height 12
click at [615, 54] on div "Preview" at bounding box center [626, 58] width 65 height 21
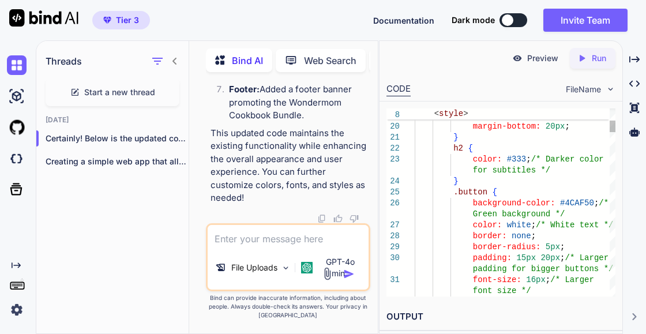
scroll to position [14701, 0]
click at [247, 243] on textarea at bounding box center [288, 235] width 161 height 21
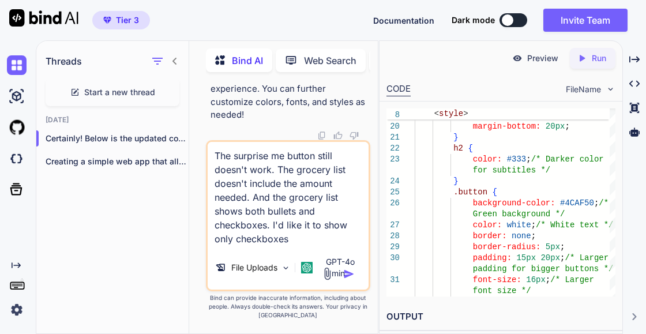
type textarea "The surprise me button still doesn't work. The grocery list doesn't include the…"
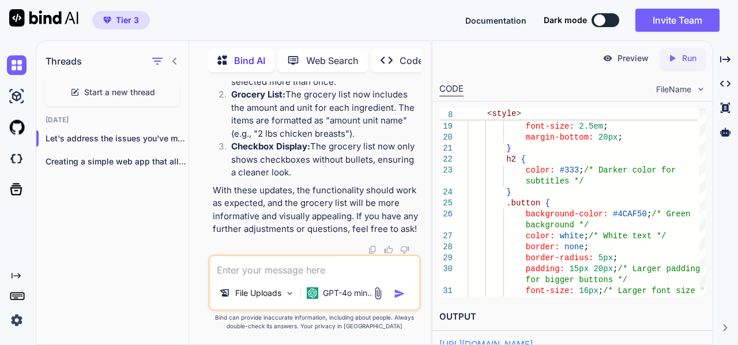
scroll to position [17211, 0]
click at [671, 57] on icon at bounding box center [672, 58] width 5 height 6
click at [627, 58] on p "Preview" at bounding box center [633, 58] width 31 height 12
click at [622, 56] on p "Preview" at bounding box center [633, 58] width 31 height 12
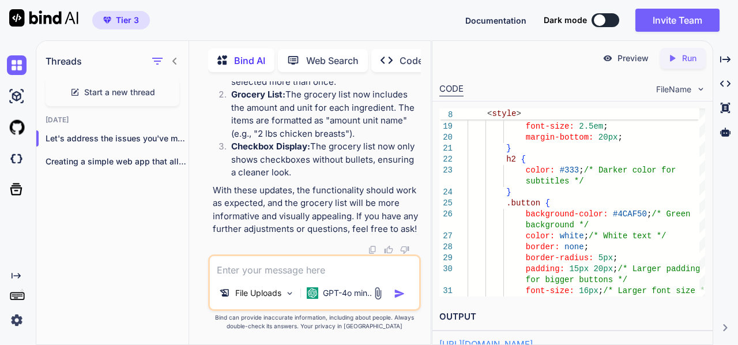
click at [247, 268] on textarea at bounding box center [314, 266] width 209 height 21
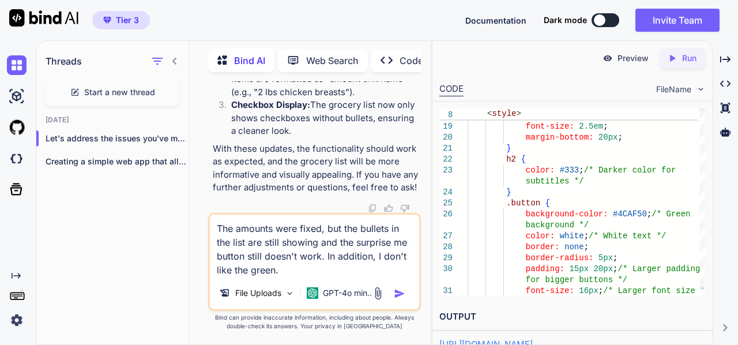
click at [294, 272] on textarea "The amounts were fixed, but the bullets in the list are still showing and the s…" at bounding box center [314, 246] width 209 height 62
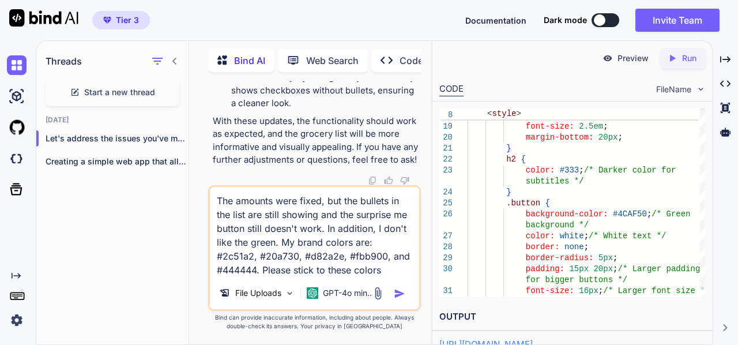
type textarea "The amounts were fixed, but the bullets in the list are still showing and the s…"
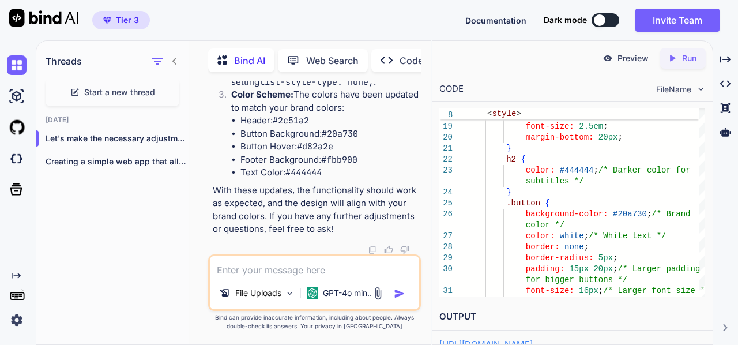
scroll to position [20568, 0]
click at [676, 57] on icon "Created with Pixso." at bounding box center [672, 58] width 10 height 10
click at [625, 60] on p "Preview" at bounding box center [633, 58] width 31 height 12
click at [632, 59] on p "Preview" at bounding box center [633, 58] width 31 height 12
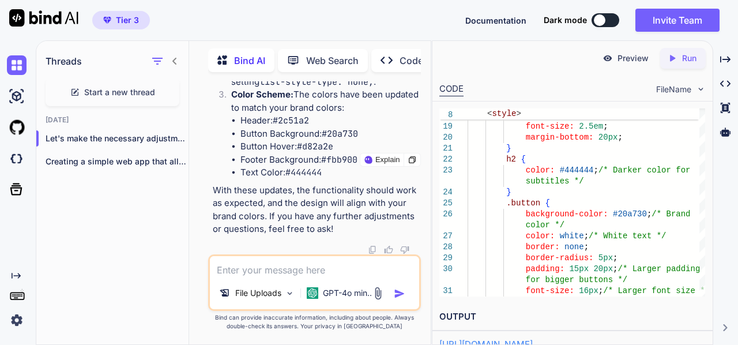
click at [675, 61] on icon "Created with Pixso." at bounding box center [672, 58] width 10 height 10
click at [637, 57] on p "Preview" at bounding box center [633, 58] width 31 height 12
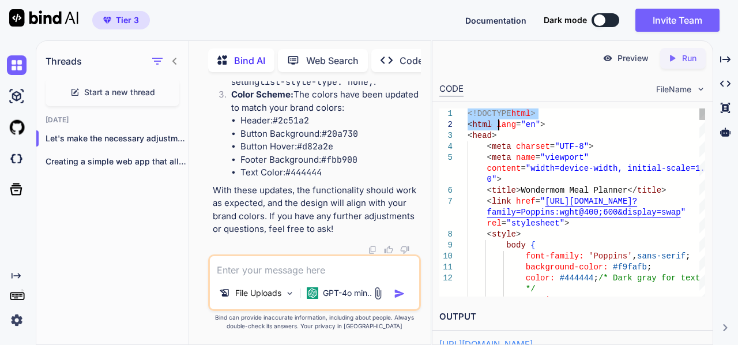
scroll to position [0, 0]
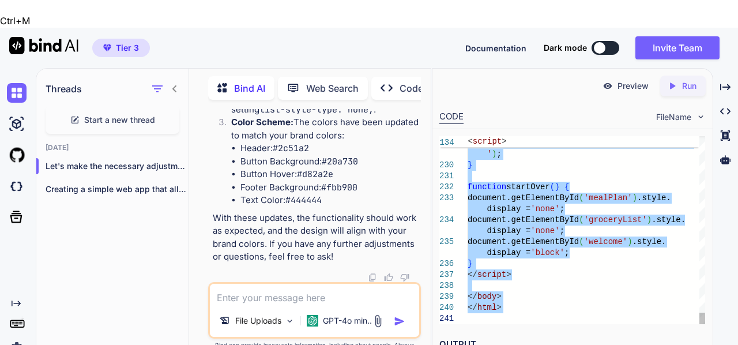
drag, startPoint x: 470, startPoint y: 112, endPoint x: 550, endPoint y: 310, distance: 213.2
type textarea "<!DOCTYPE html> <html lang="en"> <head> <meta charset="UTF-8"> <meta name="view…"
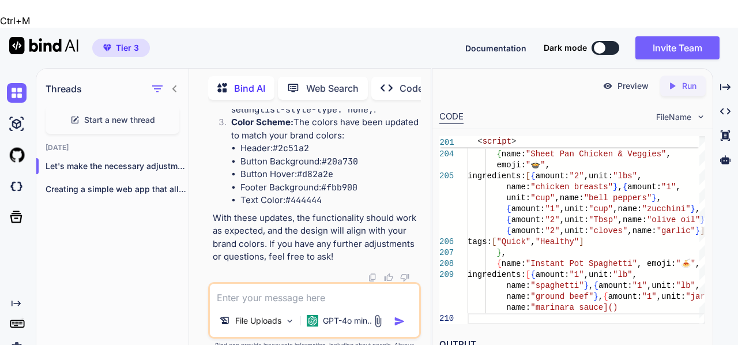
click at [671, 82] on icon at bounding box center [672, 85] width 5 height 6
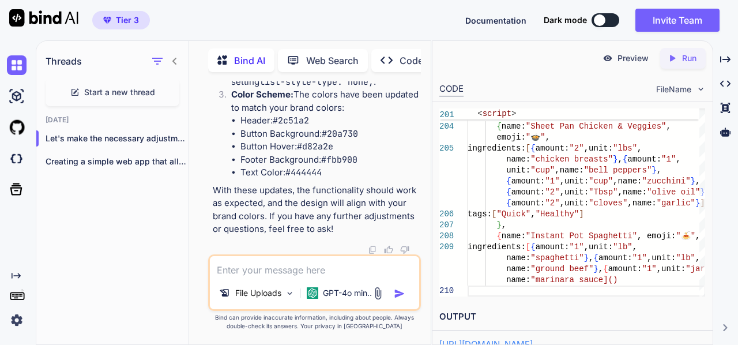
click at [639, 57] on p "Preview" at bounding box center [633, 58] width 31 height 12
click at [671, 58] on icon at bounding box center [672, 58] width 5 height 6
click at [626, 58] on p "Preview" at bounding box center [636, 58] width 31 height 12
click at [668, 57] on icon "Created with Pixso." at bounding box center [672, 58] width 10 height 10
click at [633, 61] on p "Preview" at bounding box center [633, 58] width 31 height 12
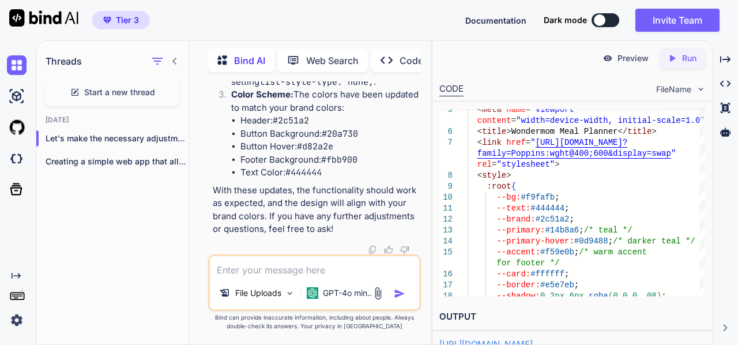
scroll to position [17164, 0]
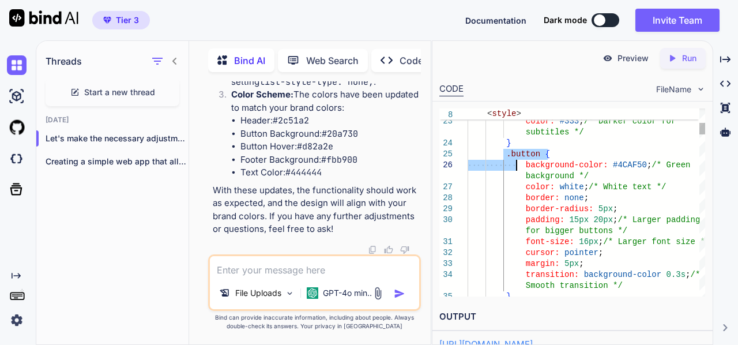
scroll to position [0, 0]
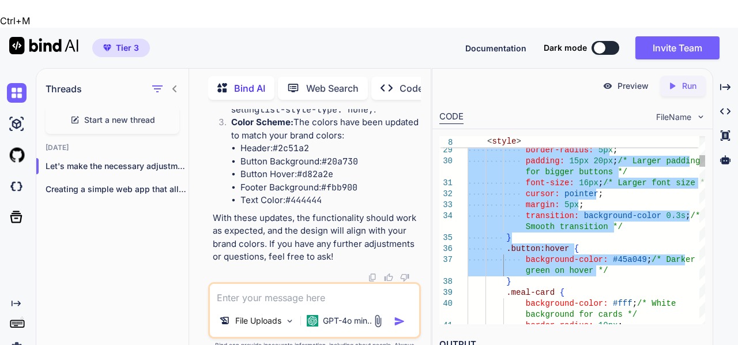
drag, startPoint x: 517, startPoint y: 160, endPoint x: 601, endPoint y: 244, distance: 119.1
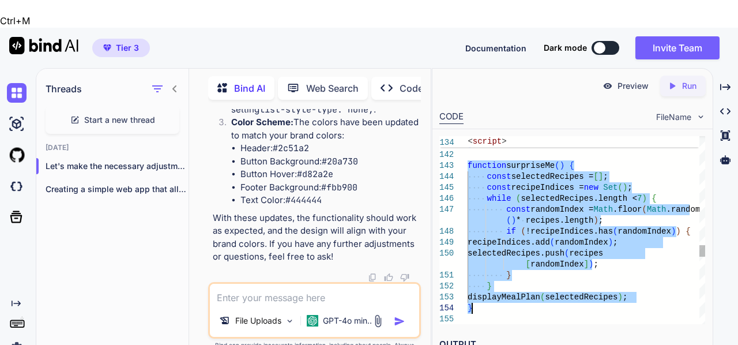
drag, startPoint x: 468, startPoint y: 195, endPoint x: 497, endPoint y: 277, distance: 86.8
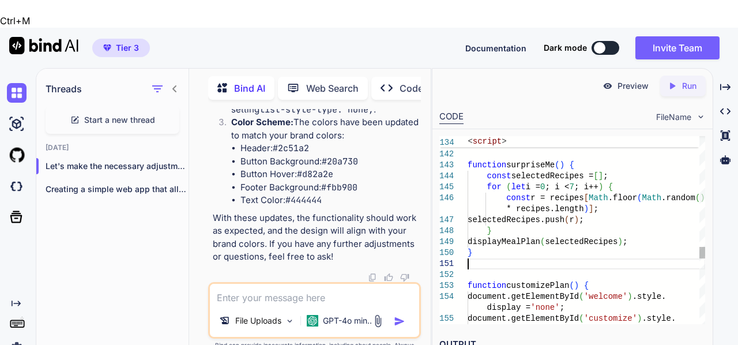
type textarea "for (let i = 0; i < 7; i++) { const r = recipes[Math.floor(Math.random() * reci…"
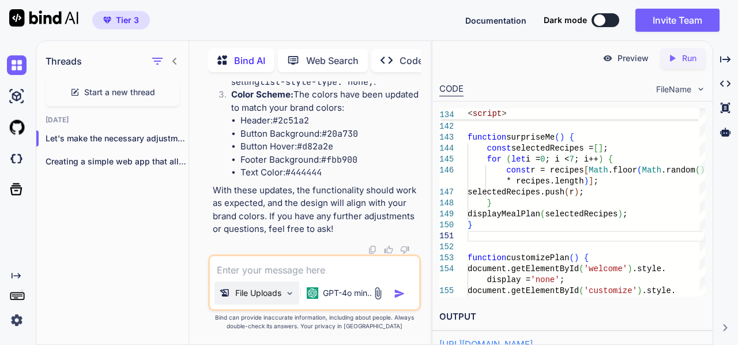
click at [280, 295] on p "File Uploads" at bounding box center [258, 293] width 46 height 12
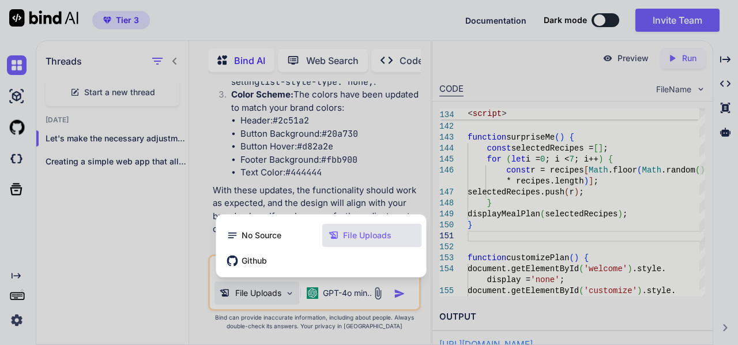
click at [346, 233] on span "File Uploads" at bounding box center [367, 236] width 48 height 12
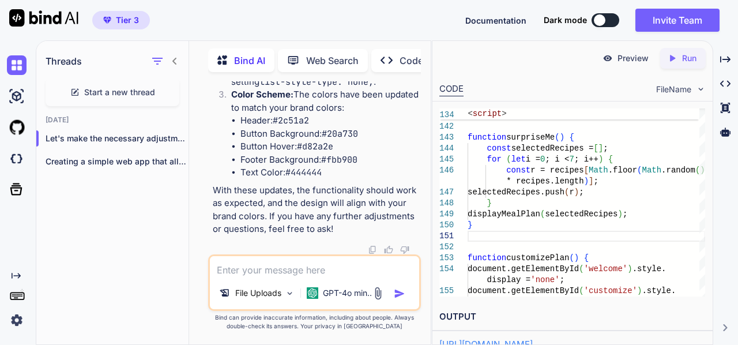
click at [677, 89] on span "FileName" at bounding box center [673, 90] width 35 height 12
click at [696, 89] on img at bounding box center [701, 89] width 10 height 10
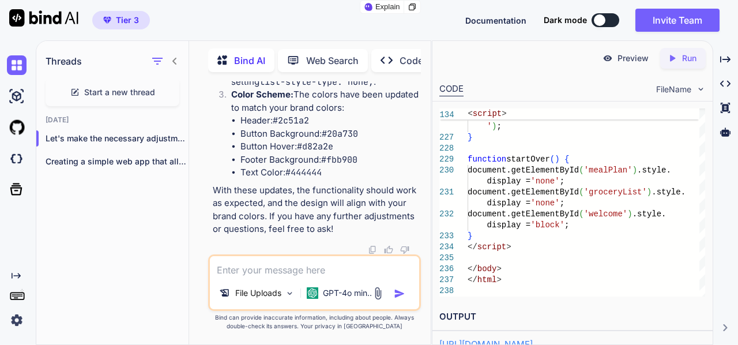
scroll to position [18087, 0]
click at [391, 50] on div "Created with Pixso. Code Generator" at bounding box center [424, 60] width 107 height 23
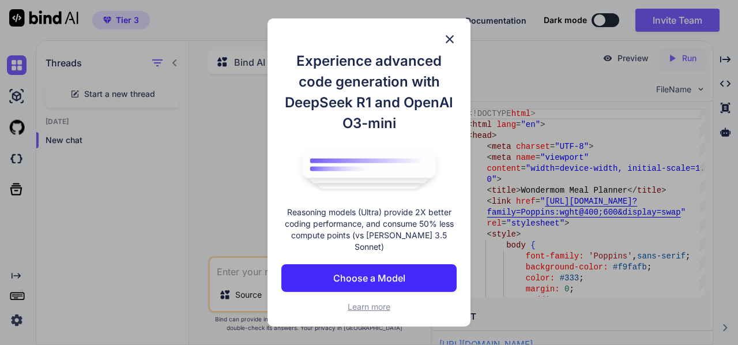
click at [348, 271] on p "Choose a Model" at bounding box center [369, 278] width 72 height 14
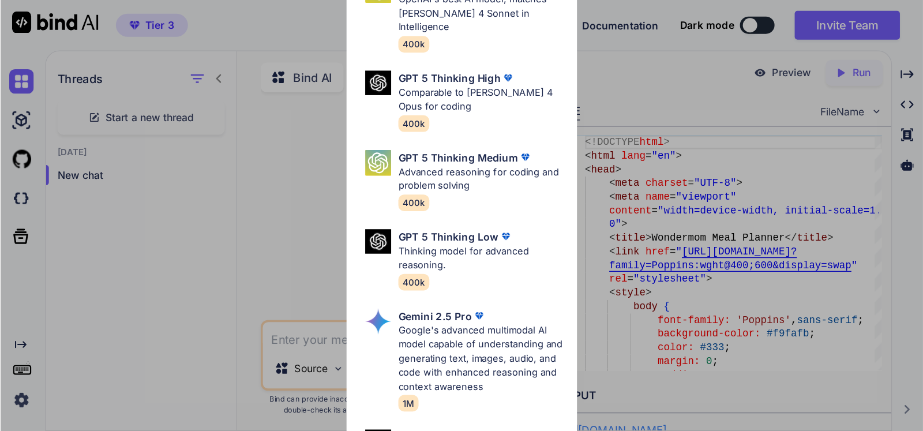
scroll to position [0, 0]
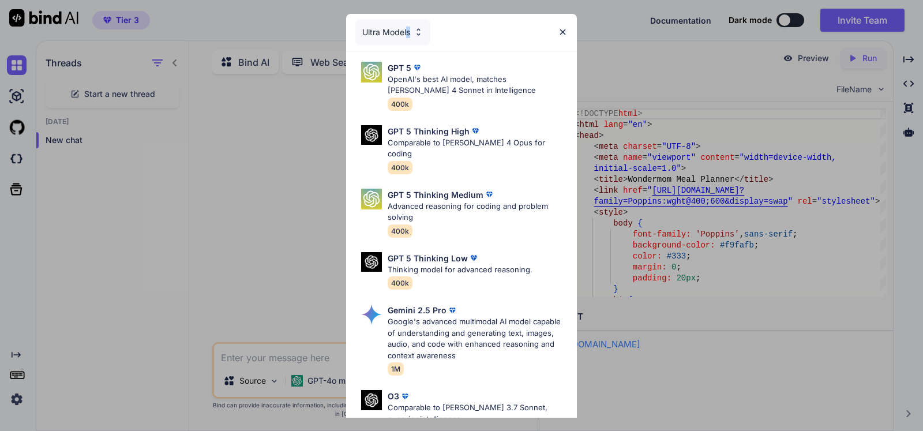
drag, startPoint x: 440, startPoint y: 0, endPoint x: 410, endPoint y: 32, distance: 43.7
click at [410, 32] on div "Ultra Models" at bounding box center [392, 32] width 75 height 25
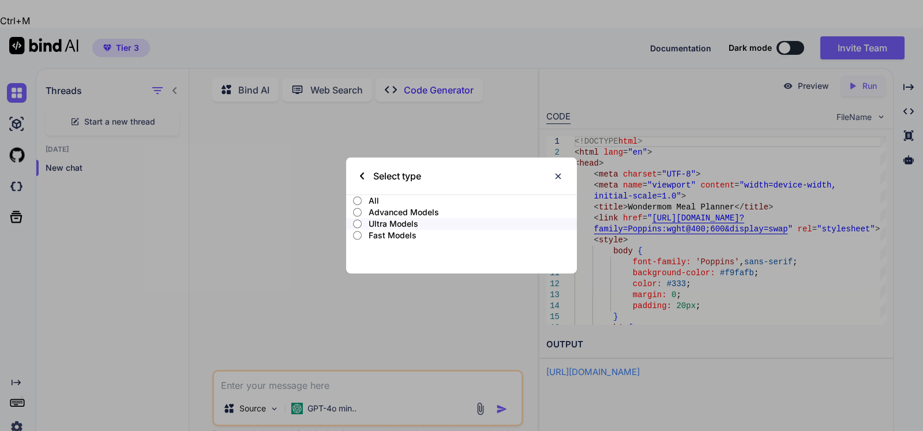
click at [560, 176] on img at bounding box center [558, 176] width 10 height 10
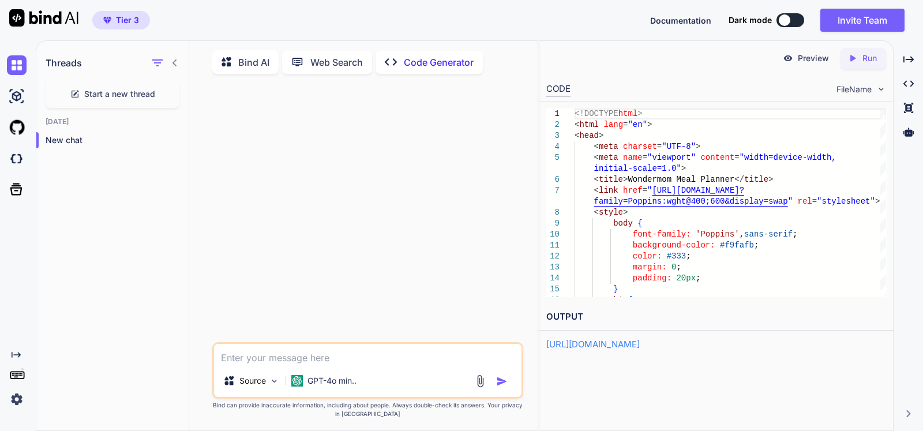
click at [260, 67] on p "Bind AI" at bounding box center [253, 62] width 31 height 14
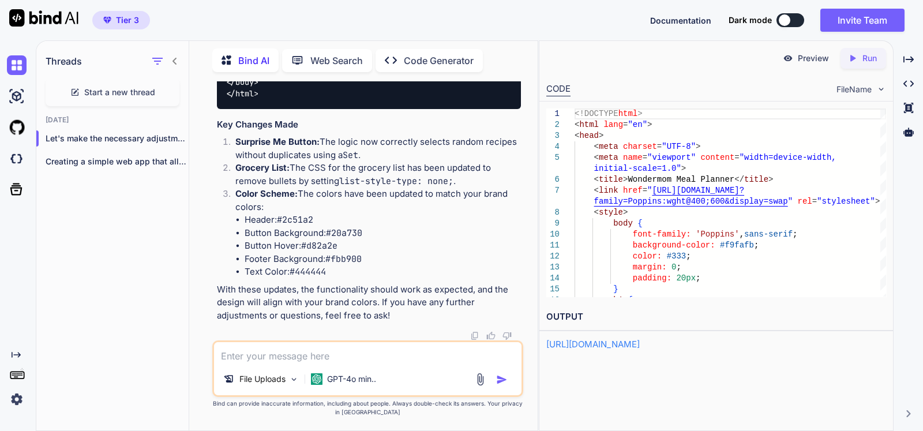
scroll to position [12392, 0]
click at [729, 62] on icon "Created with Pixso." at bounding box center [854, 58] width 15 height 10
click at [729, 60] on p "Preview" at bounding box center [813, 58] width 31 height 12
click at [729, 135] on icon at bounding box center [908, 131] width 10 height 9
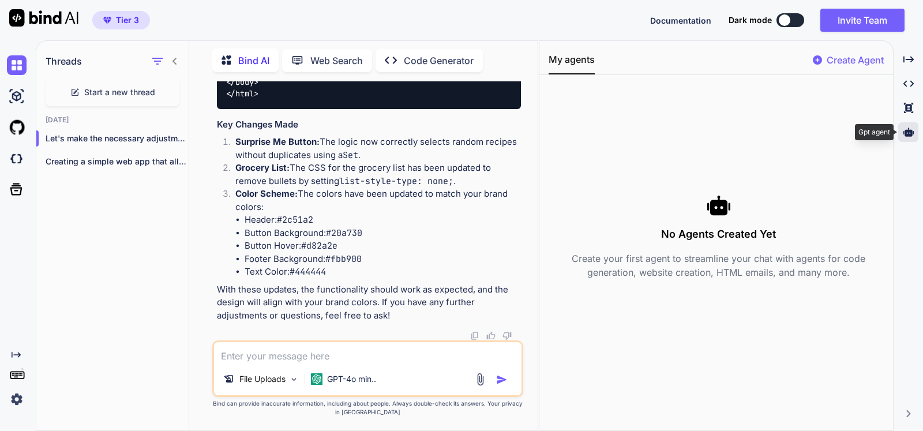
click at [729, 135] on icon at bounding box center [908, 131] width 10 height 9
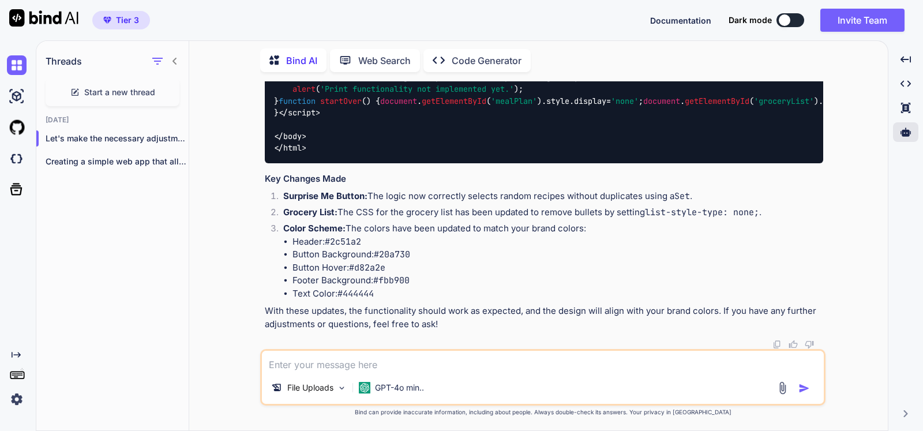
click at [306, 344] on textarea at bounding box center [543, 361] width 562 height 21
type textarea "How do I get you to use my uploaded json file for the recipes?"
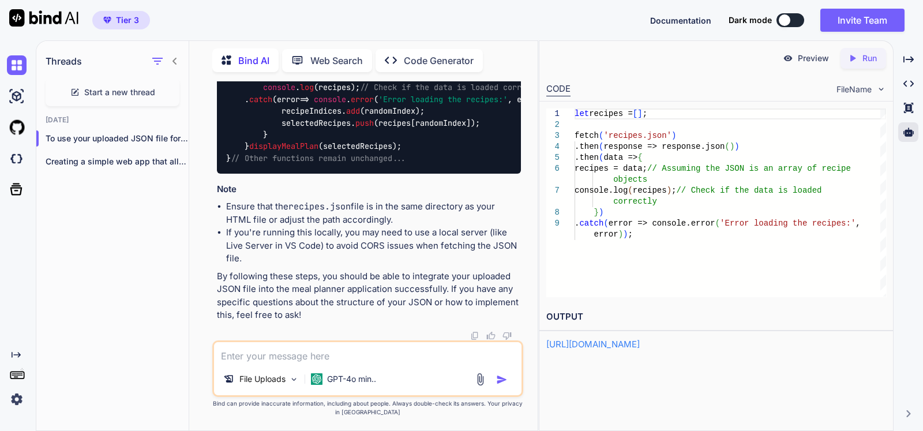
scroll to position [13695, 0]
